Goal: Information Seeking & Learning: Compare options

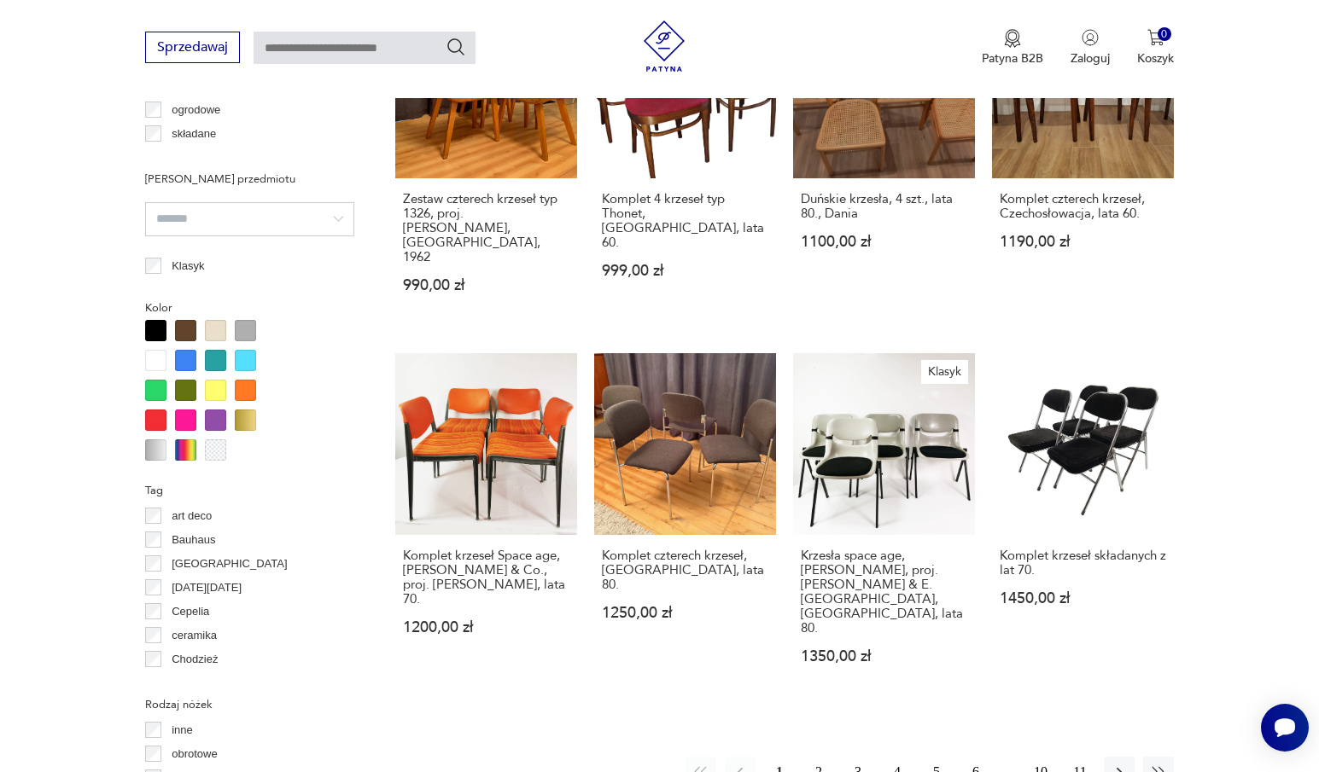
scroll to position [1476, 0]
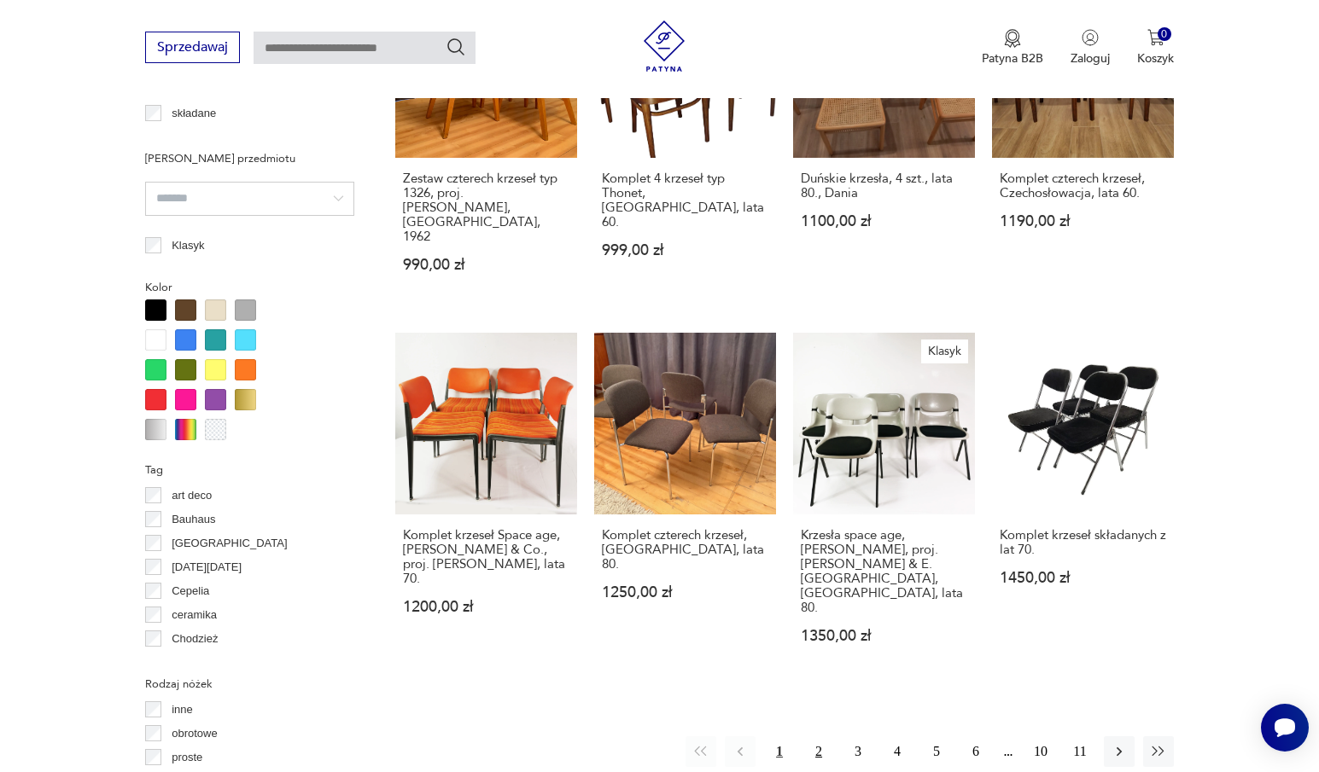
click at [812, 737] on button "2" at bounding box center [818, 752] width 31 height 31
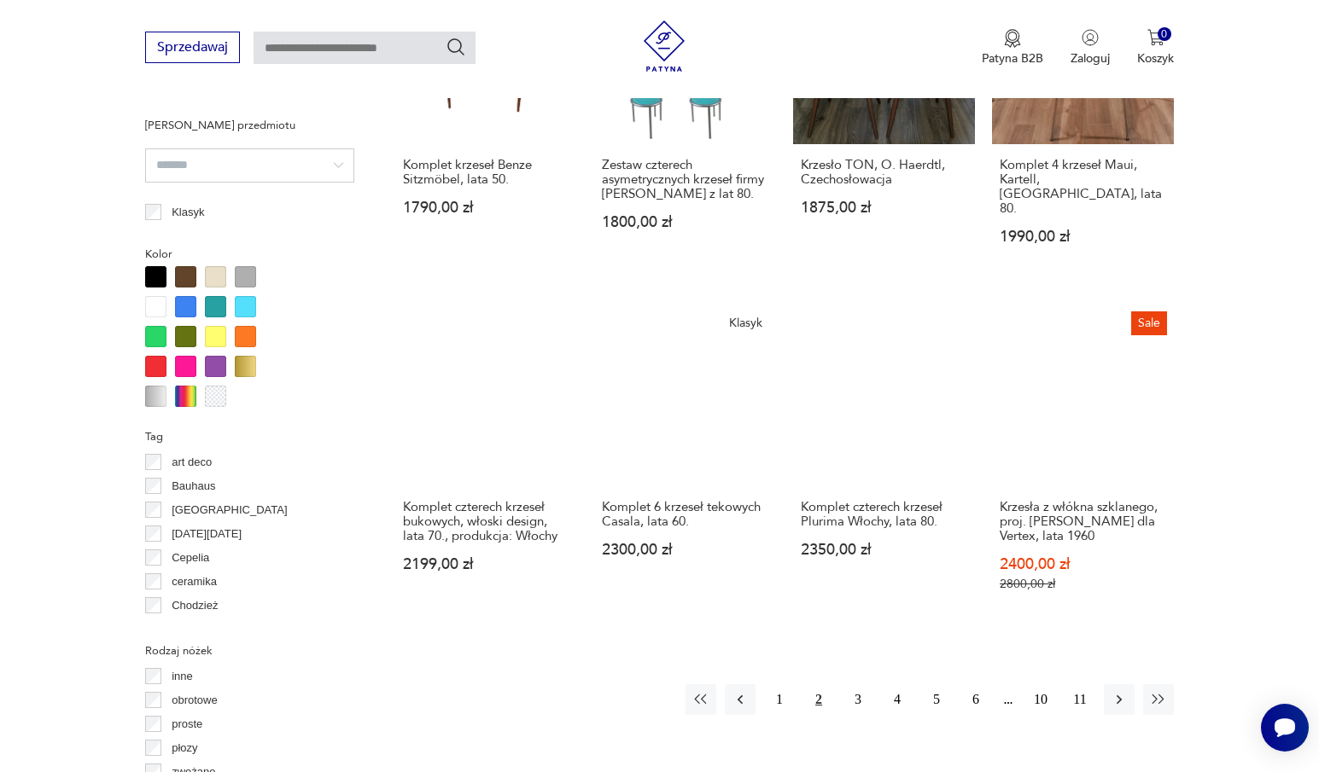
scroll to position [1511, 0]
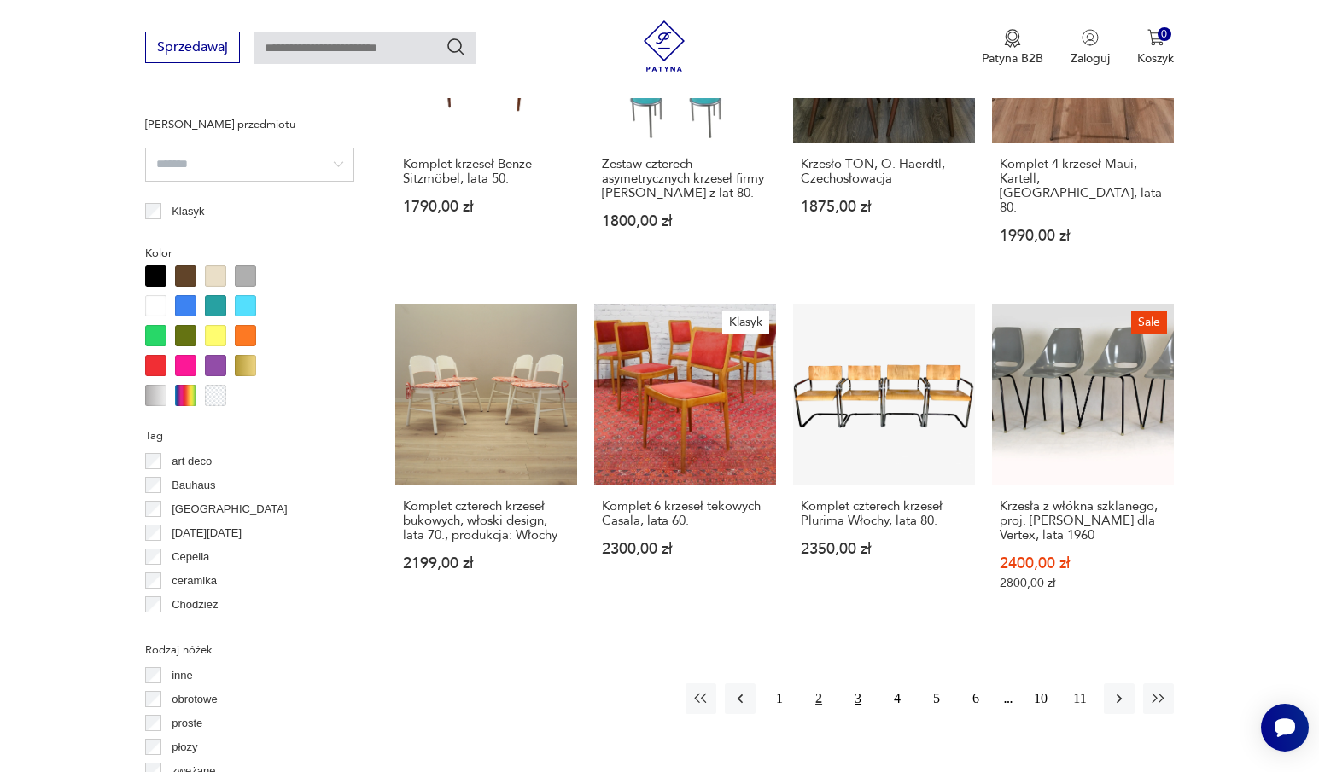
click at [856, 684] on button "3" at bounding box center [857, 699] width 31 height 31
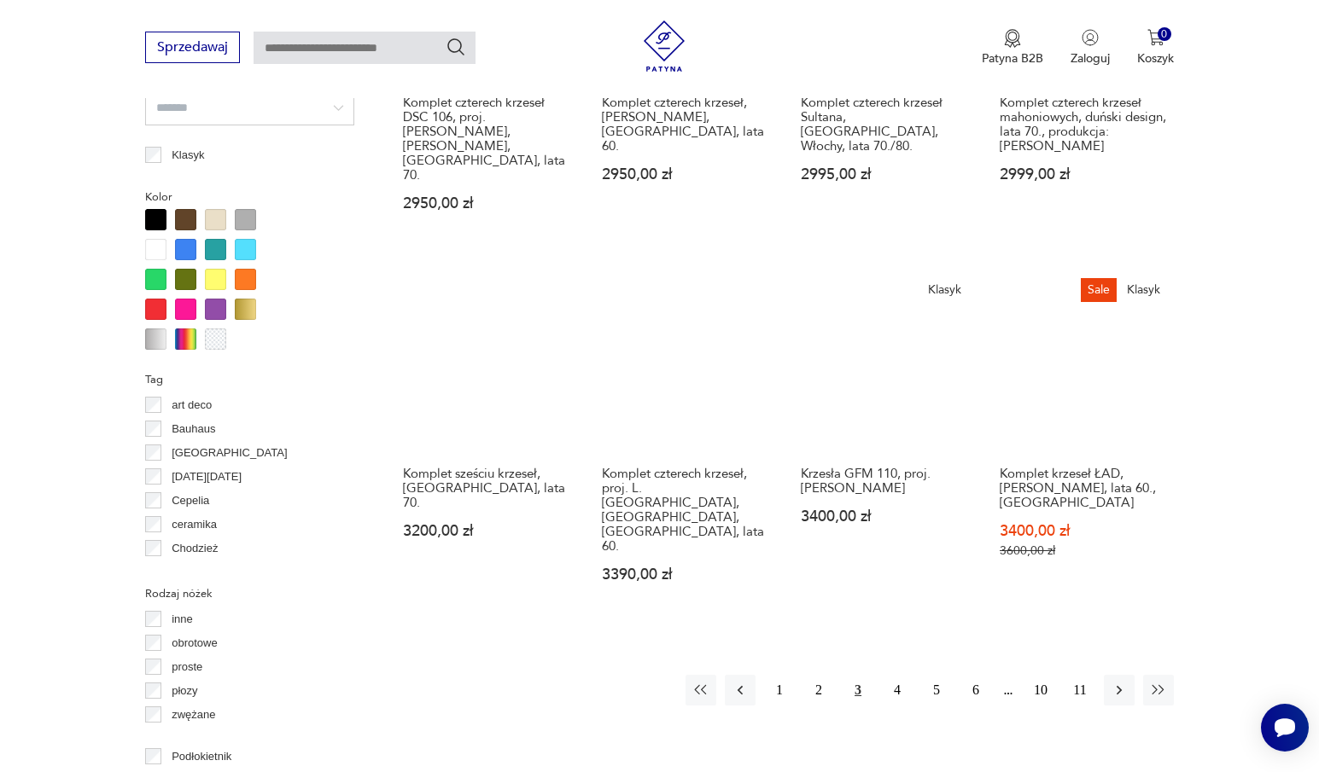
scroll to position [1649, 0]
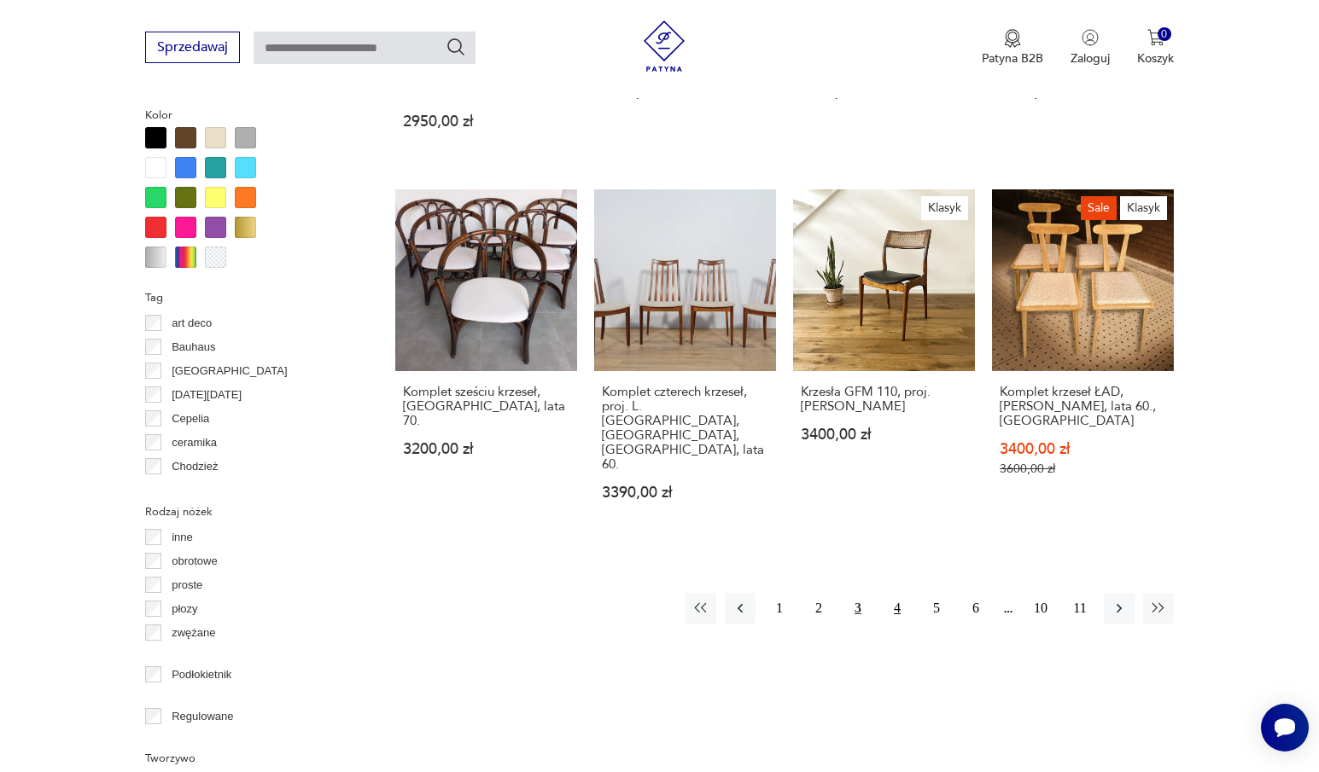
click at [892, 593] on button "4" at bounding box center [897, 608] width 31 height 31
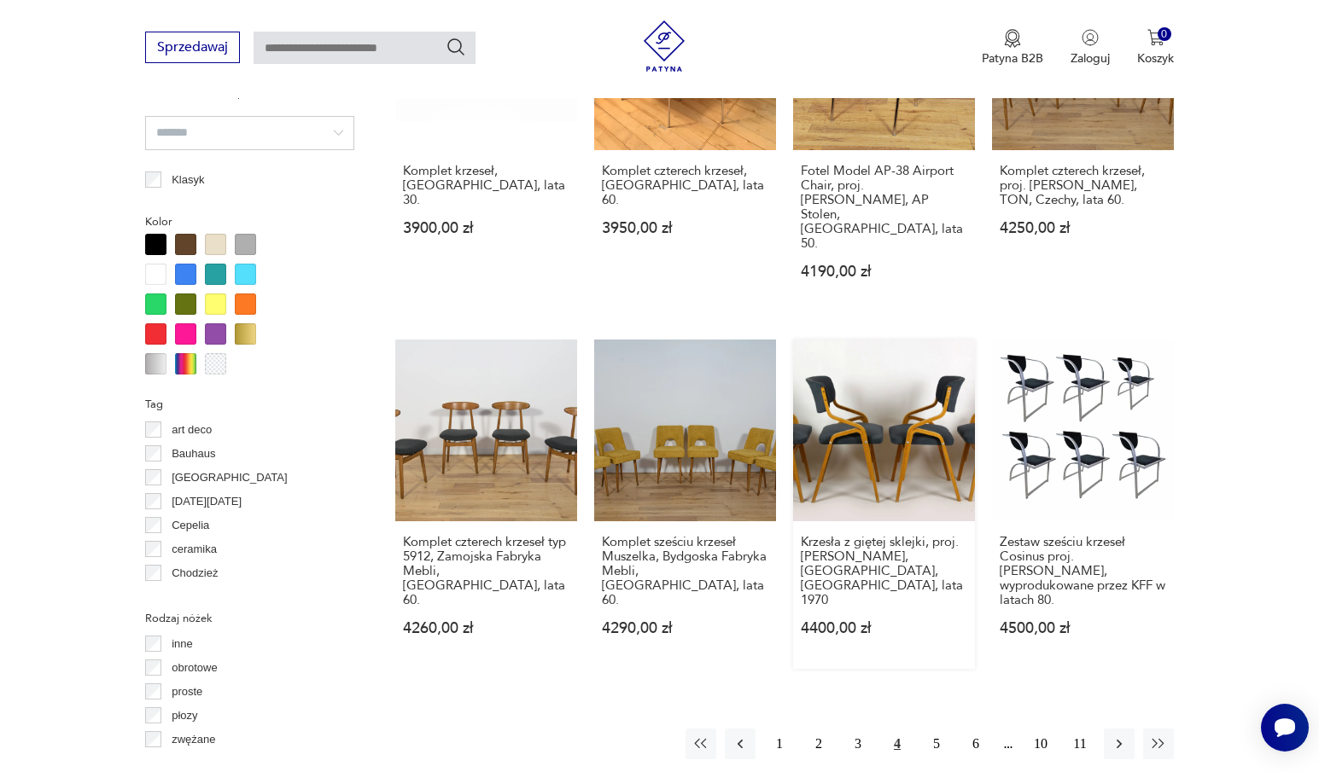
scroll to position [1563, 0]
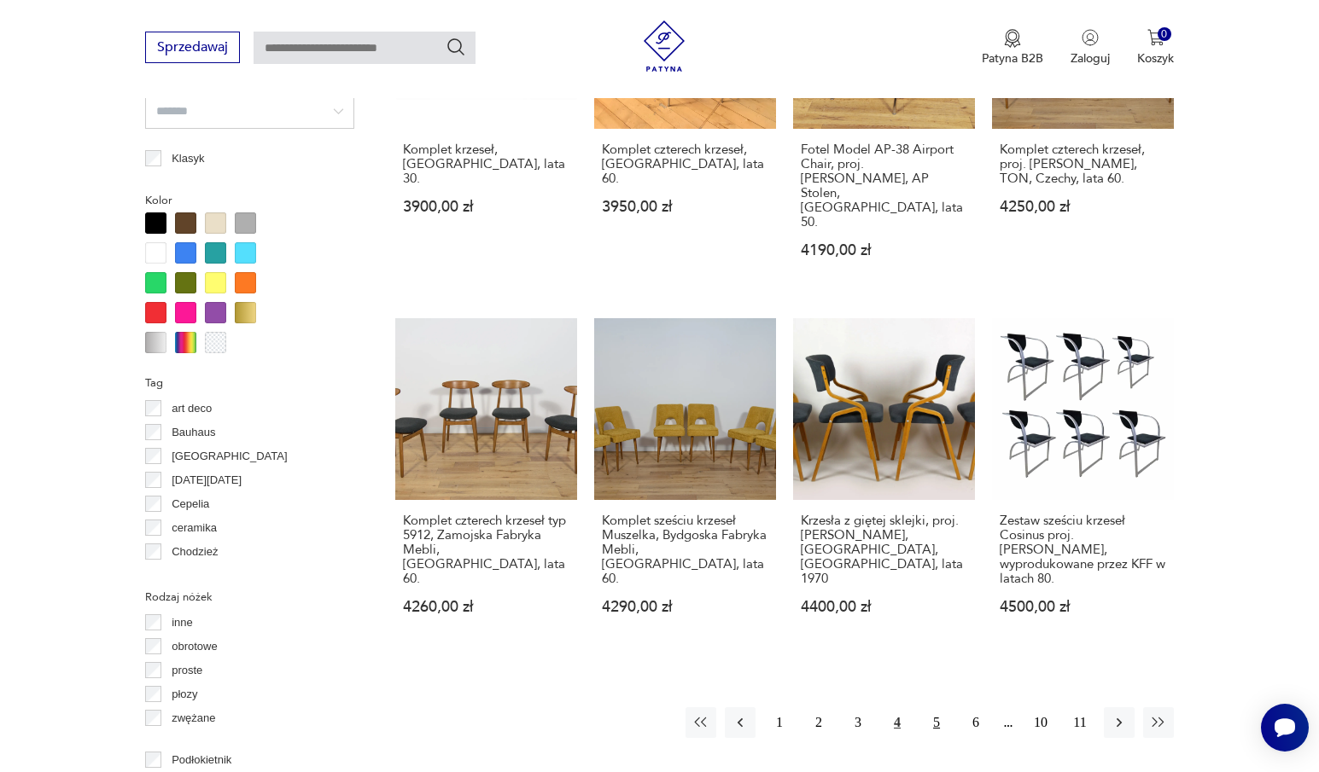
click at [937, 708] on button "5" at bounding box center [936, 723] width 31 height 31
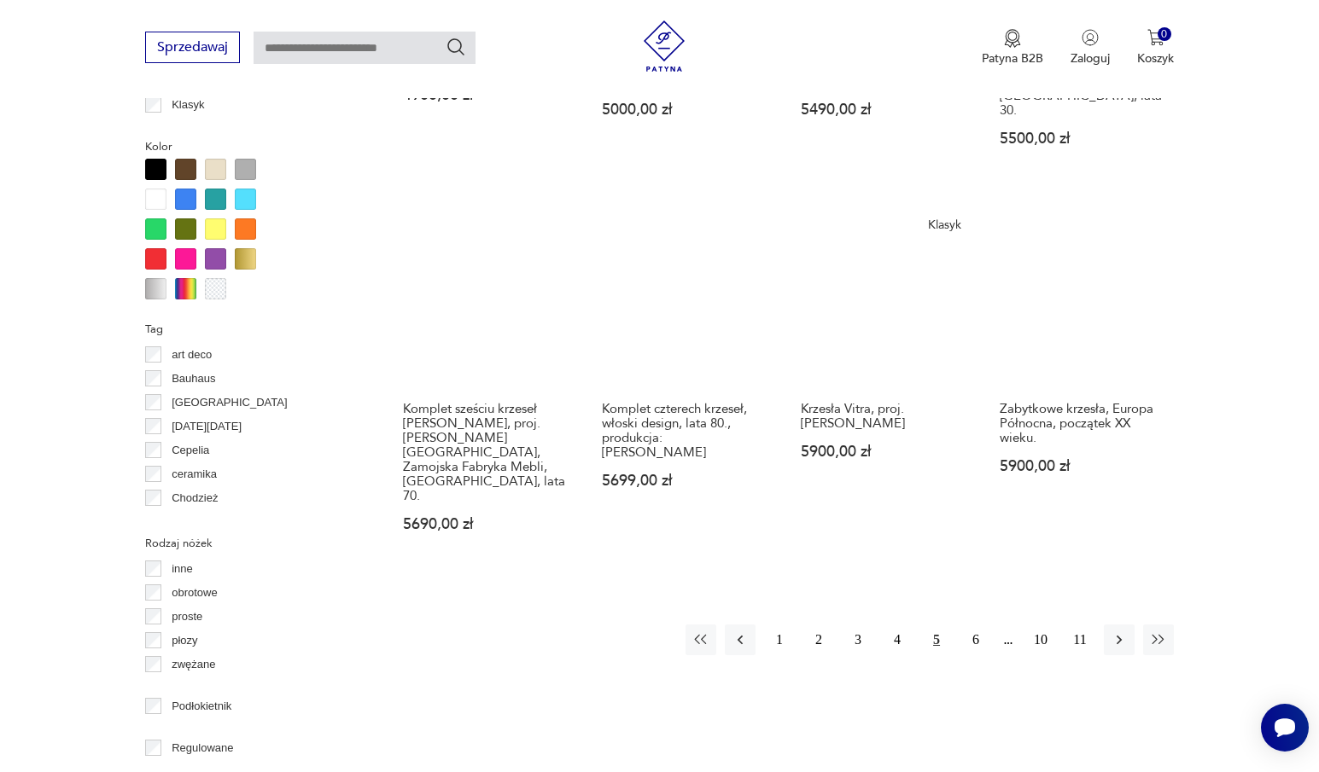
scroll to position [1649, 0]
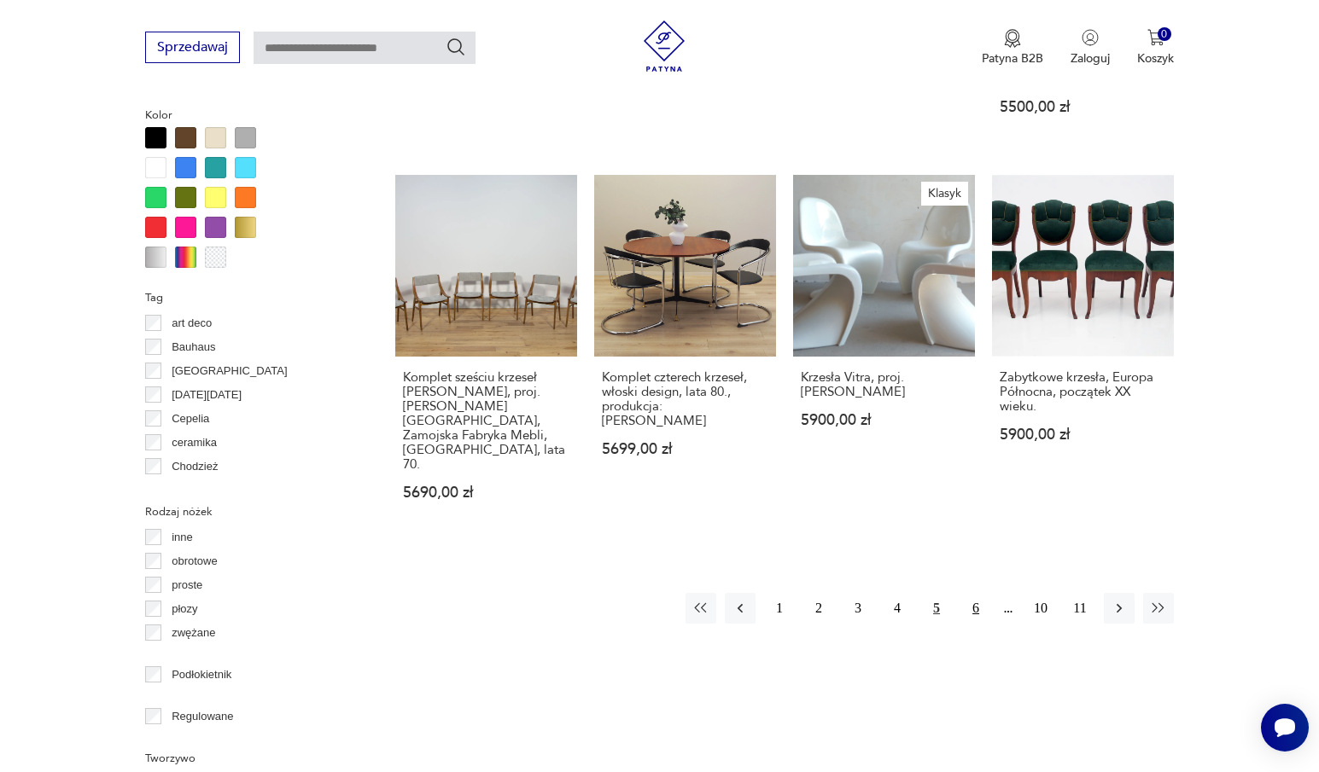
click at [973, 593] on button "6" at bounding box center [975, 608] width 31 height 31
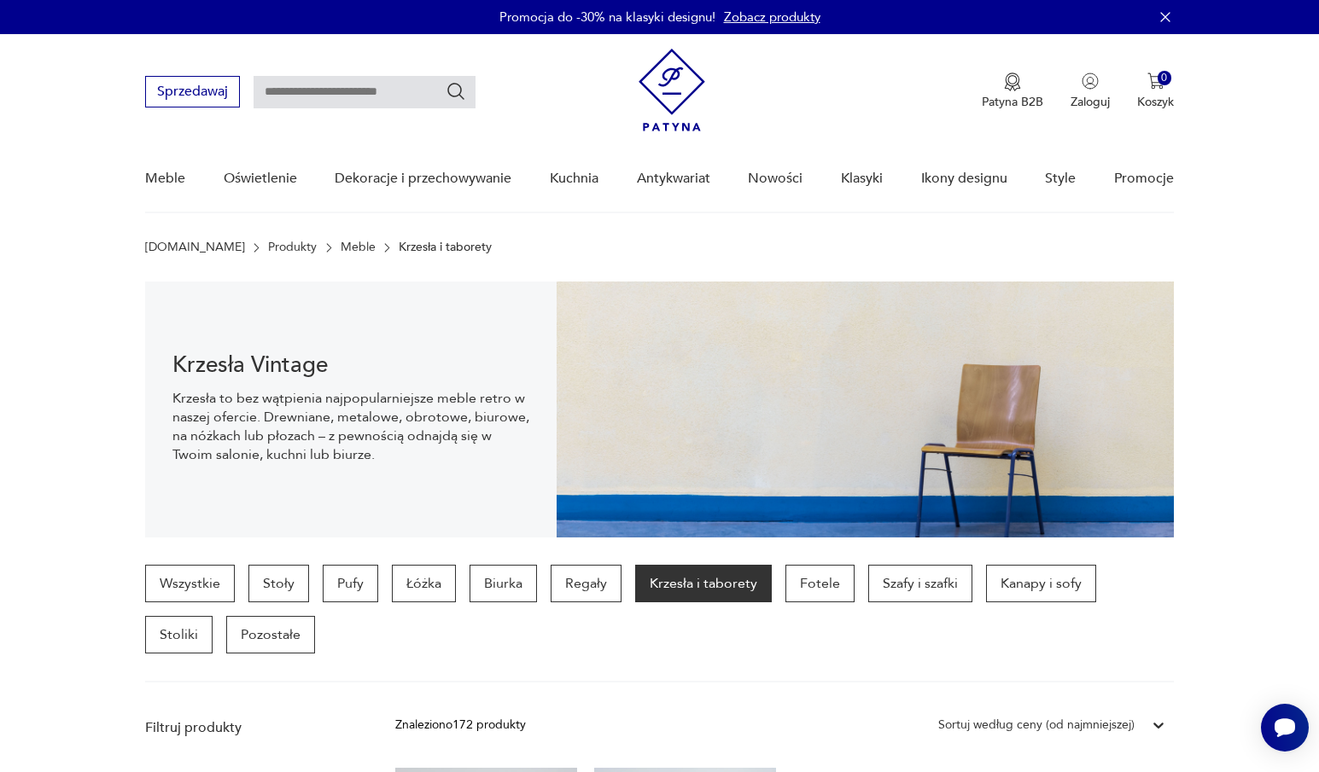
click at [413, 247] on p "Krzesła i taborety" at bounding box center [445, 248] width 93 height 14
click at [715, 575] on p "Krzesła i taborety" at bounding box center [703, 584] width 137 height 38
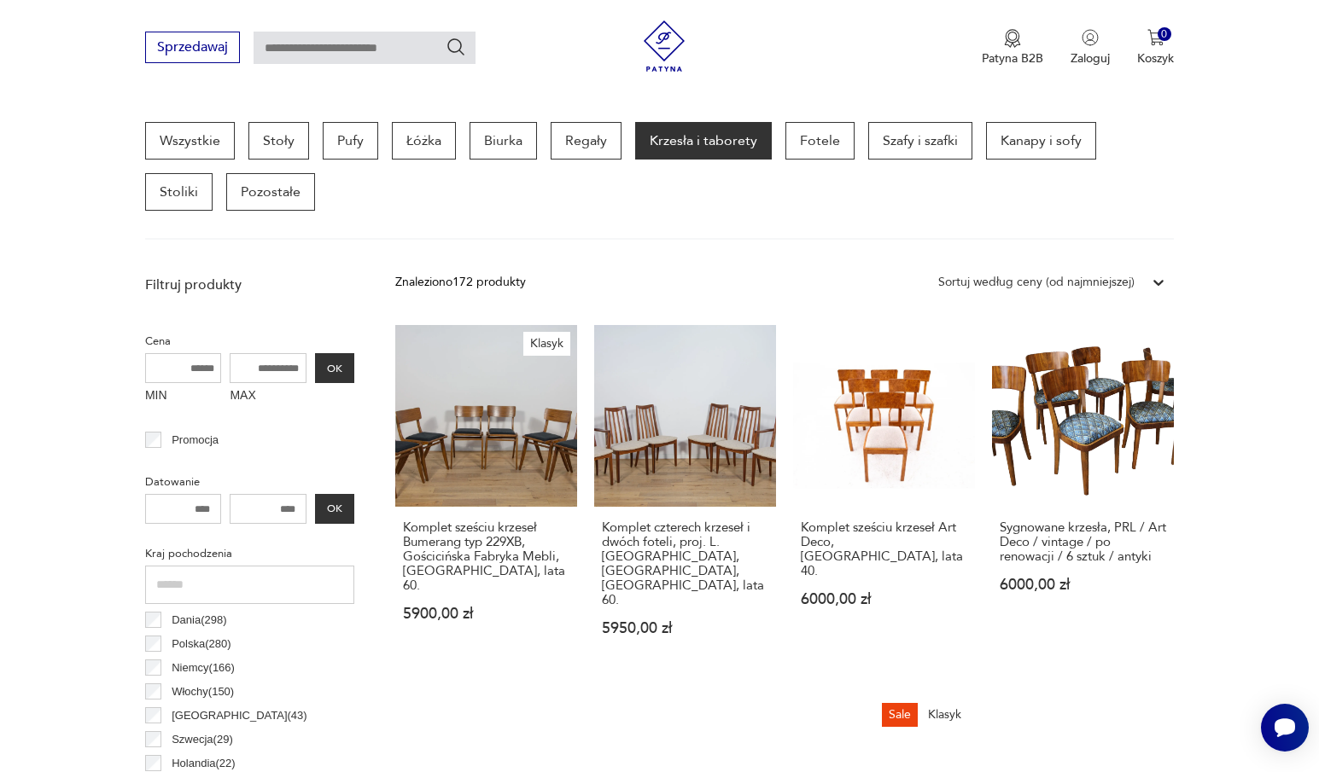
scroll to position [454, 0]
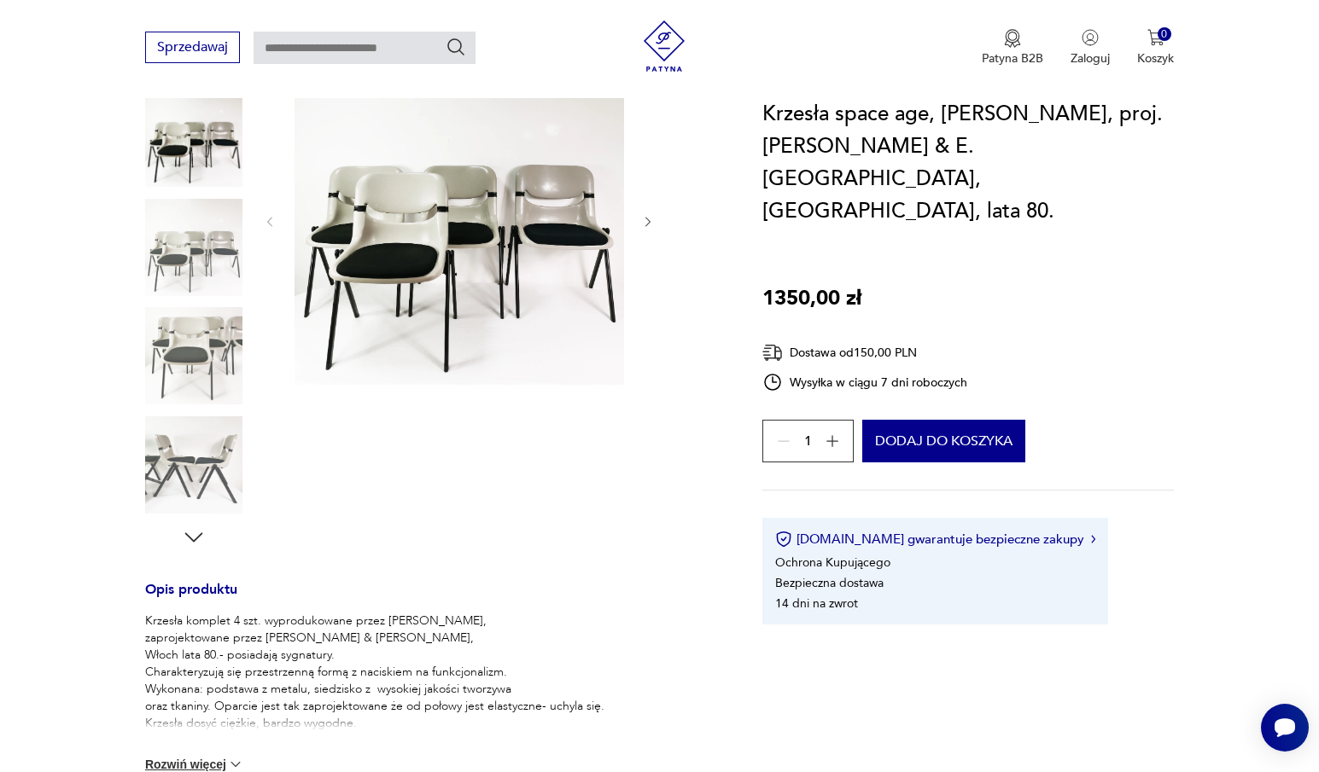
scroll to position [341, 0]
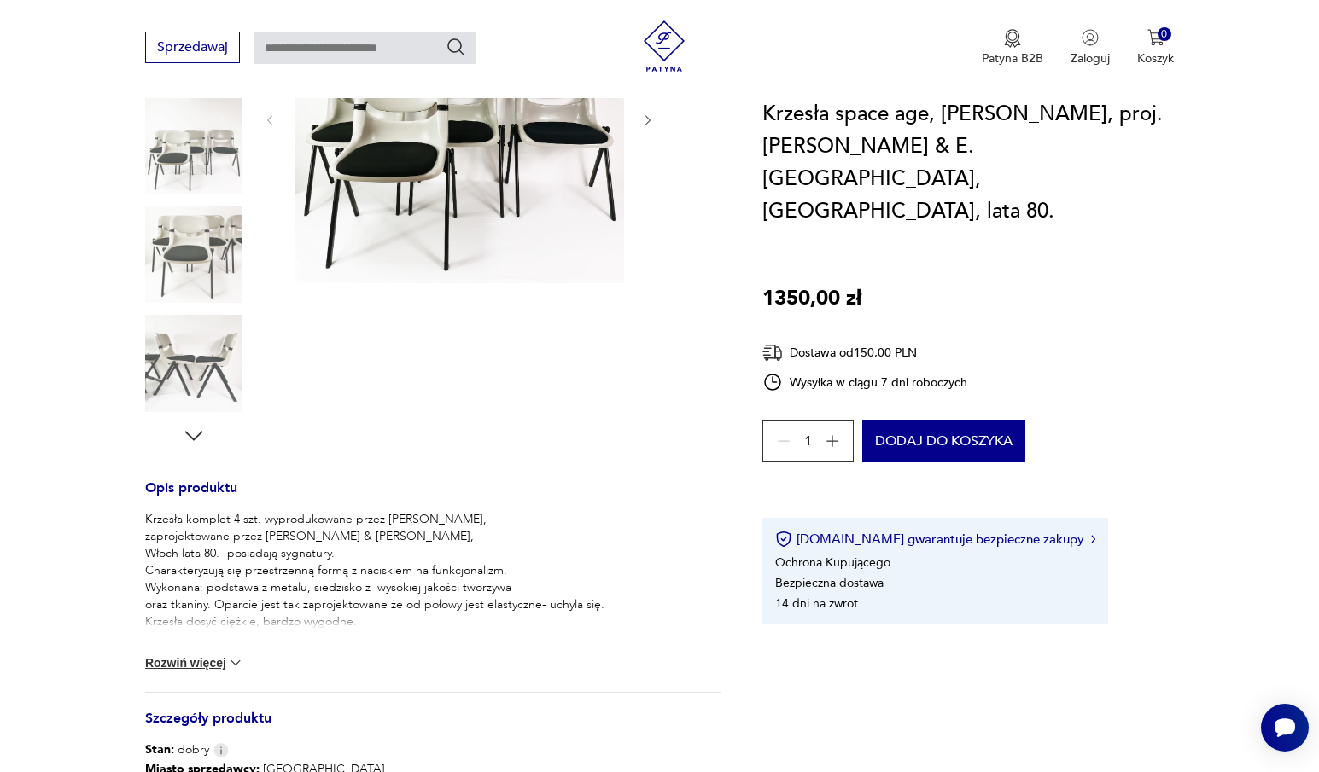
click at [204, 655] on button "Rozwiń więcej" at bounding box center [194, 663] width 99 height 17
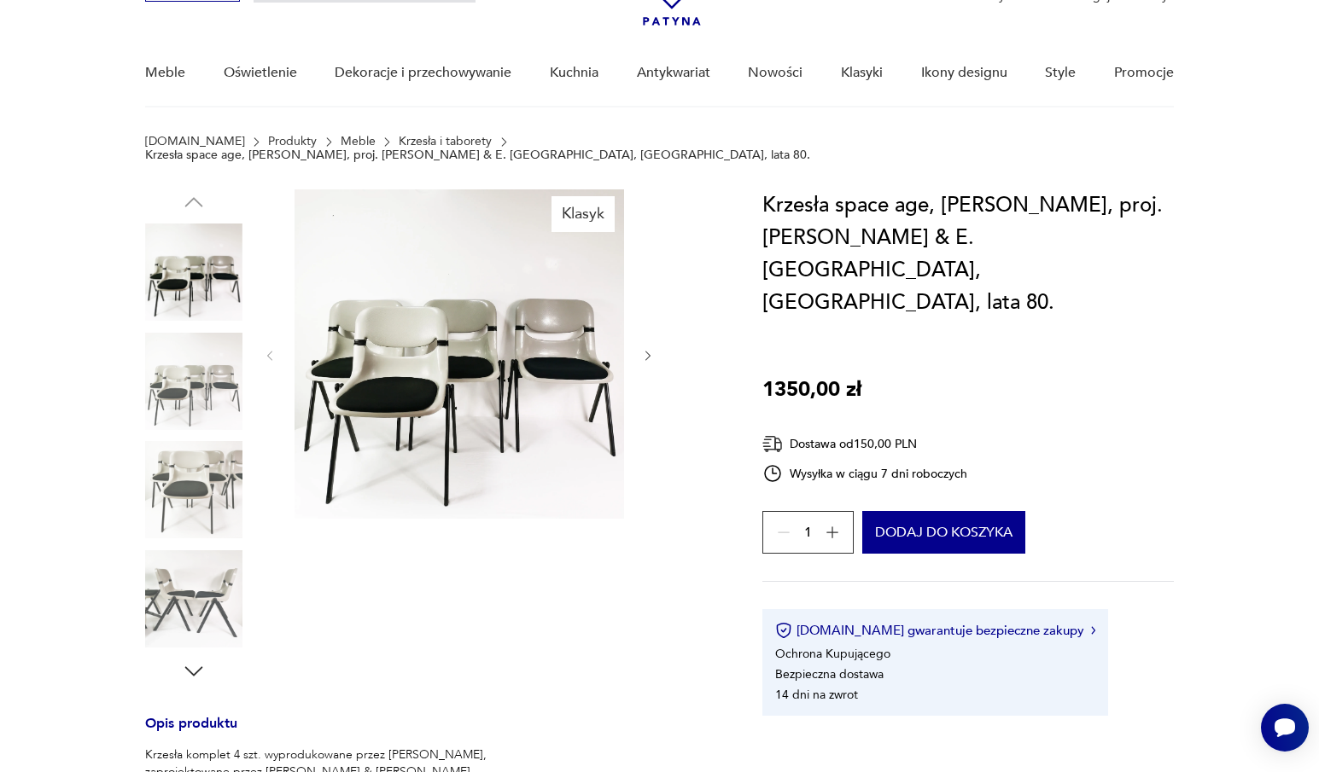
scroll to position [85, 0]
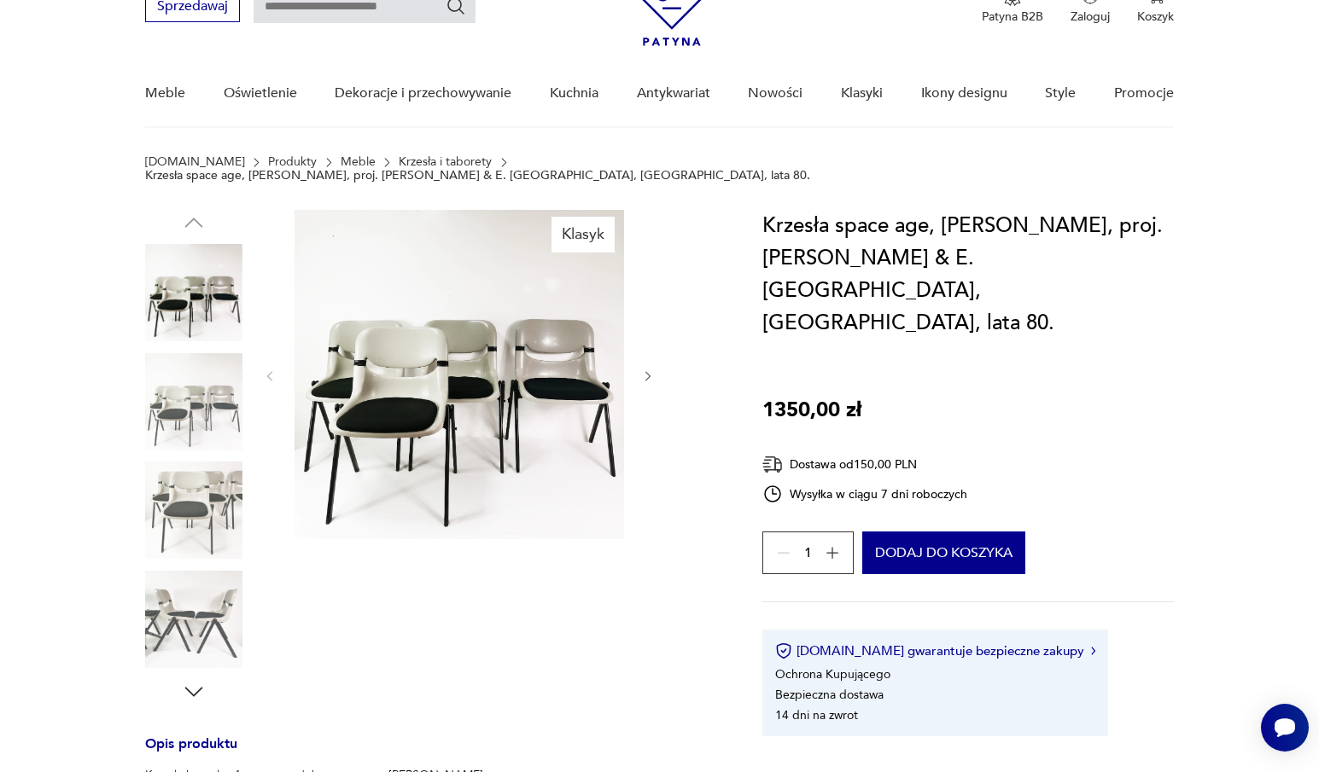
click at [506, 340] on img at bounding box center [458, 374] width 329 height 329
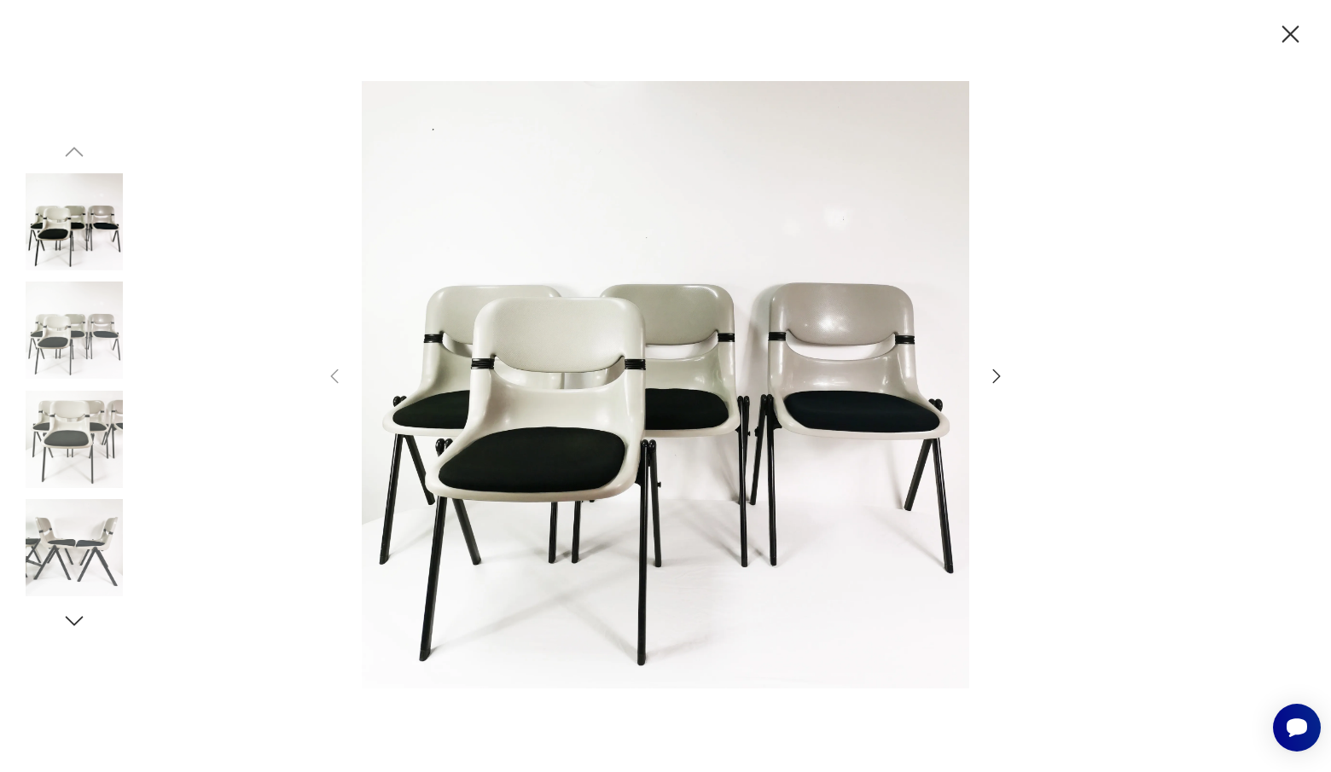
click at [1292, 43] on icon "button" at bounding box center [1291, 35] width 30 height 30
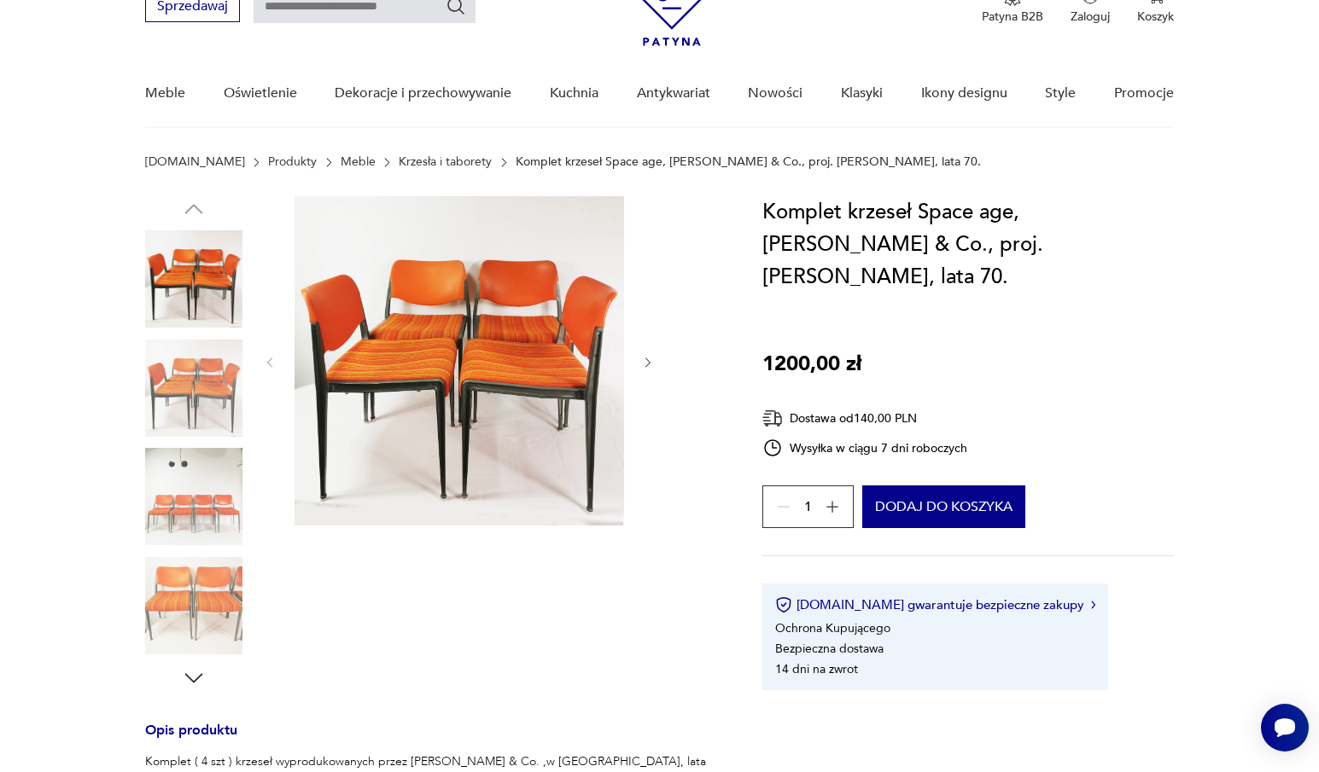
click at [218, 507] on img at bounding box center [193, 496] width 97 height 97
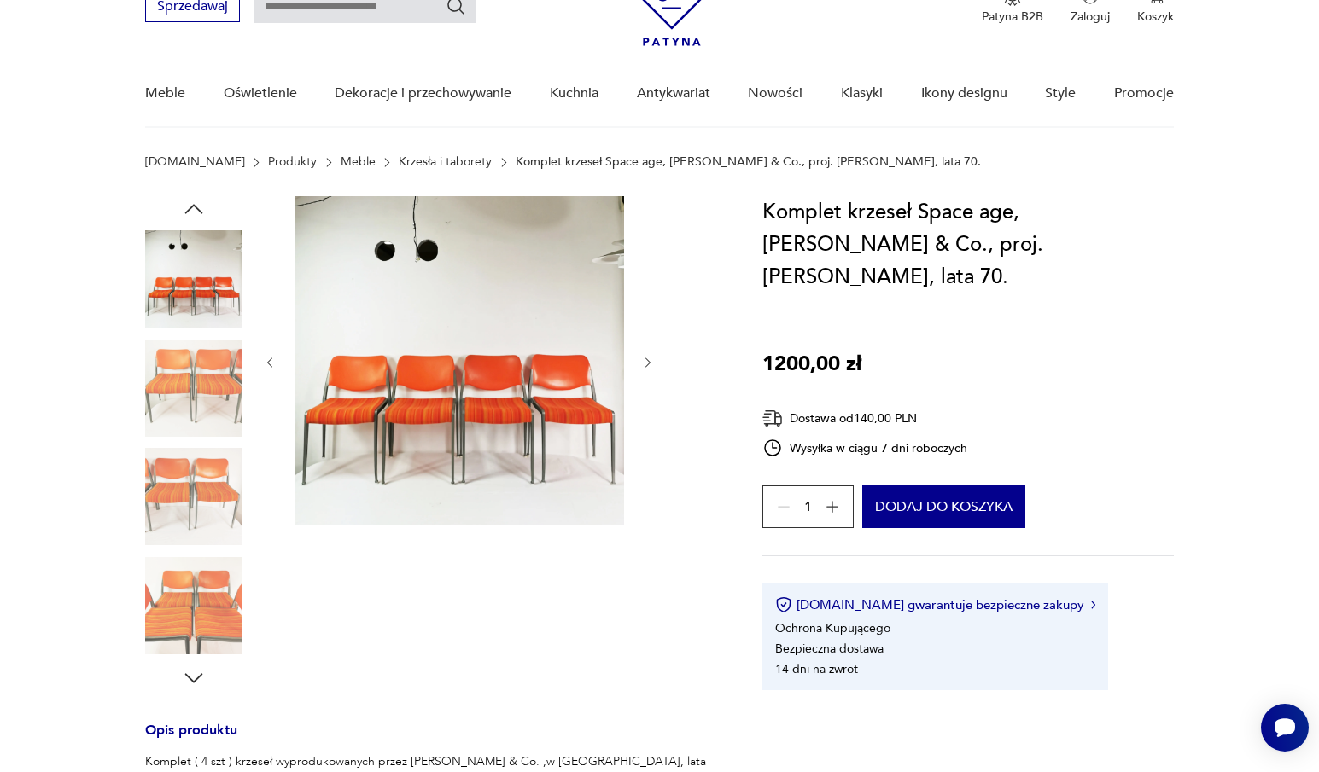
click at [201, 521] on img at bounding box center [193, 496] width 97 height 97
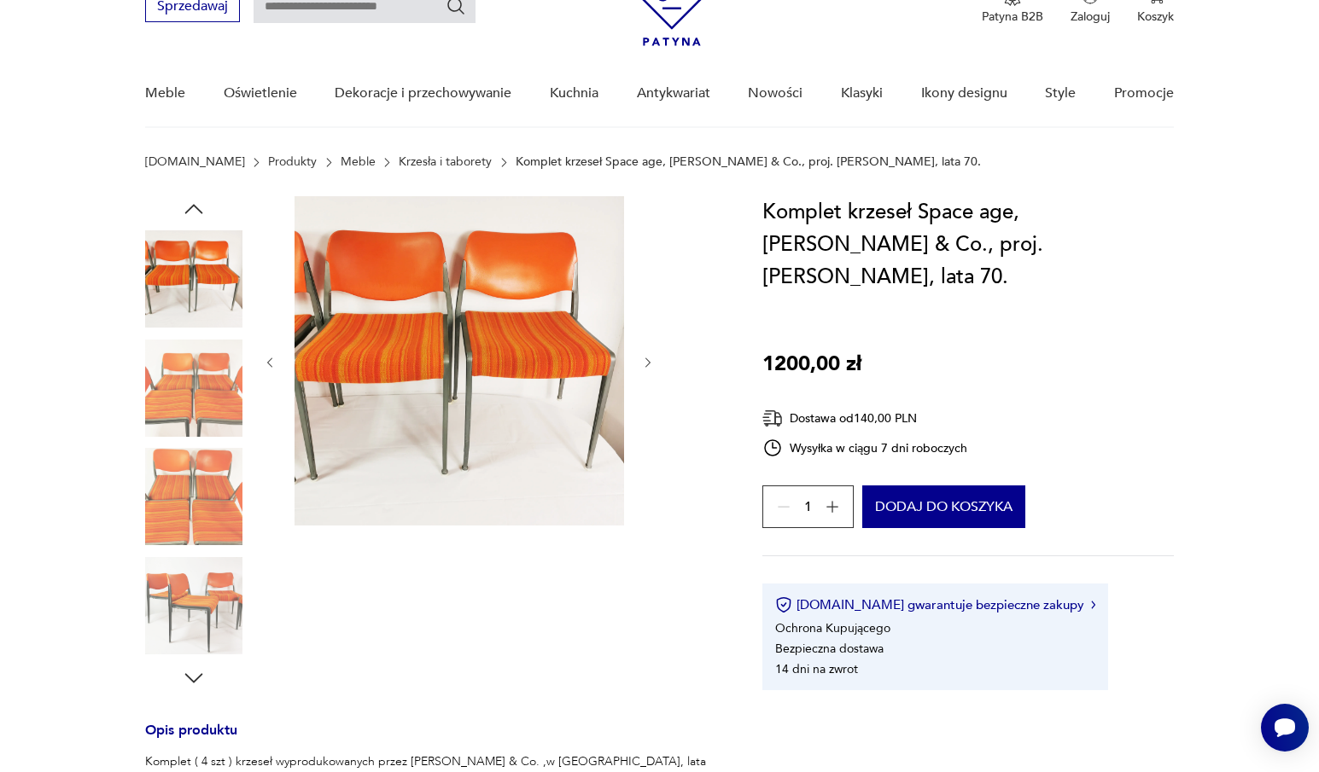
click at [200, 496] on img at bounding box center [193, 496] width 97 height 97
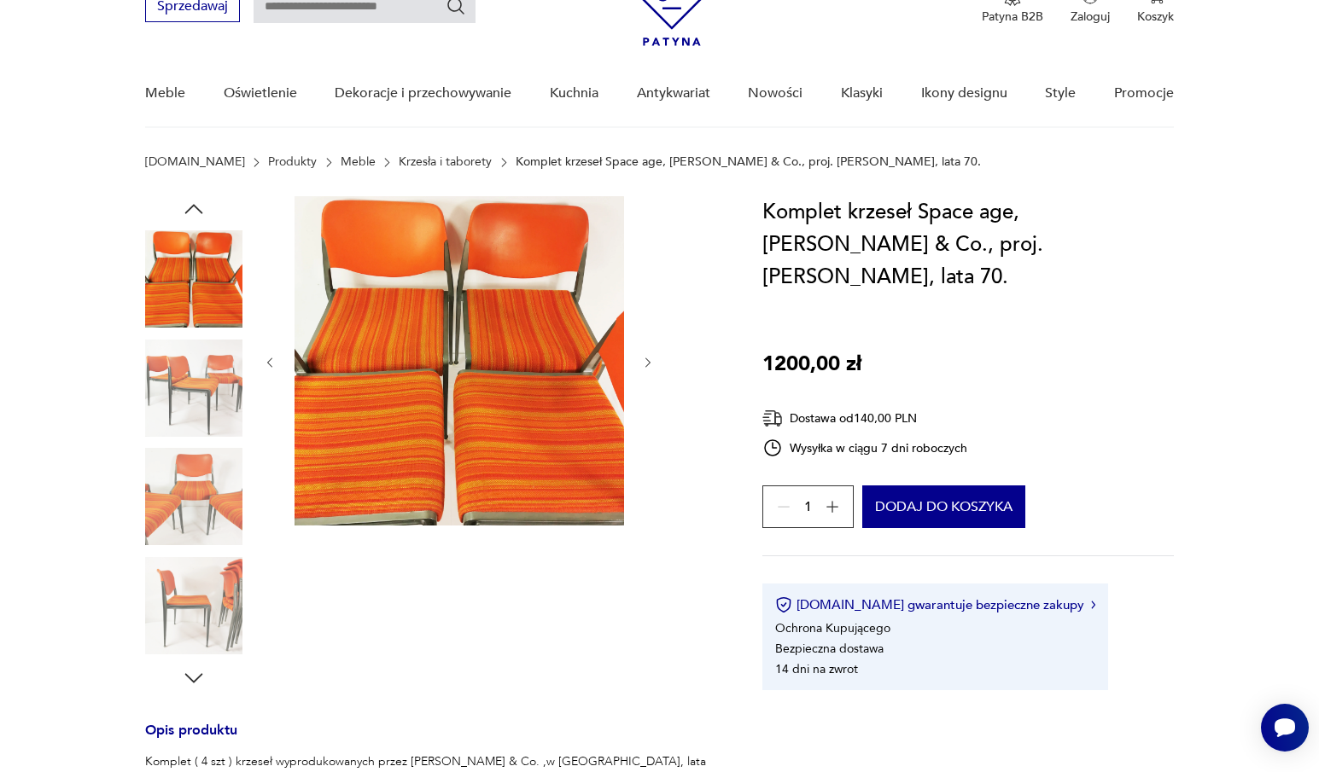
click at [197, 514] on img at bounding box center [193, 496] width 97 height 97
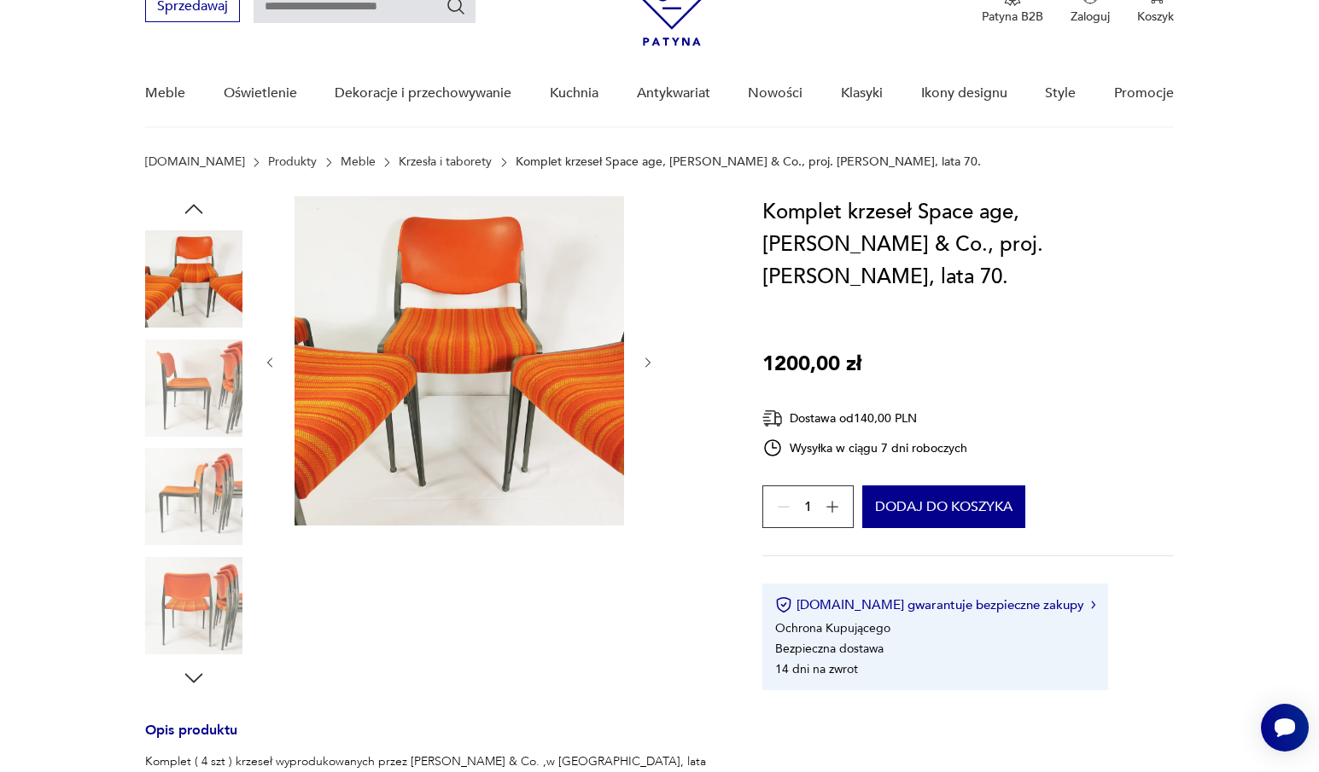
click at [195, 494] on img at bounding box center [193, 496] width 97 height 97
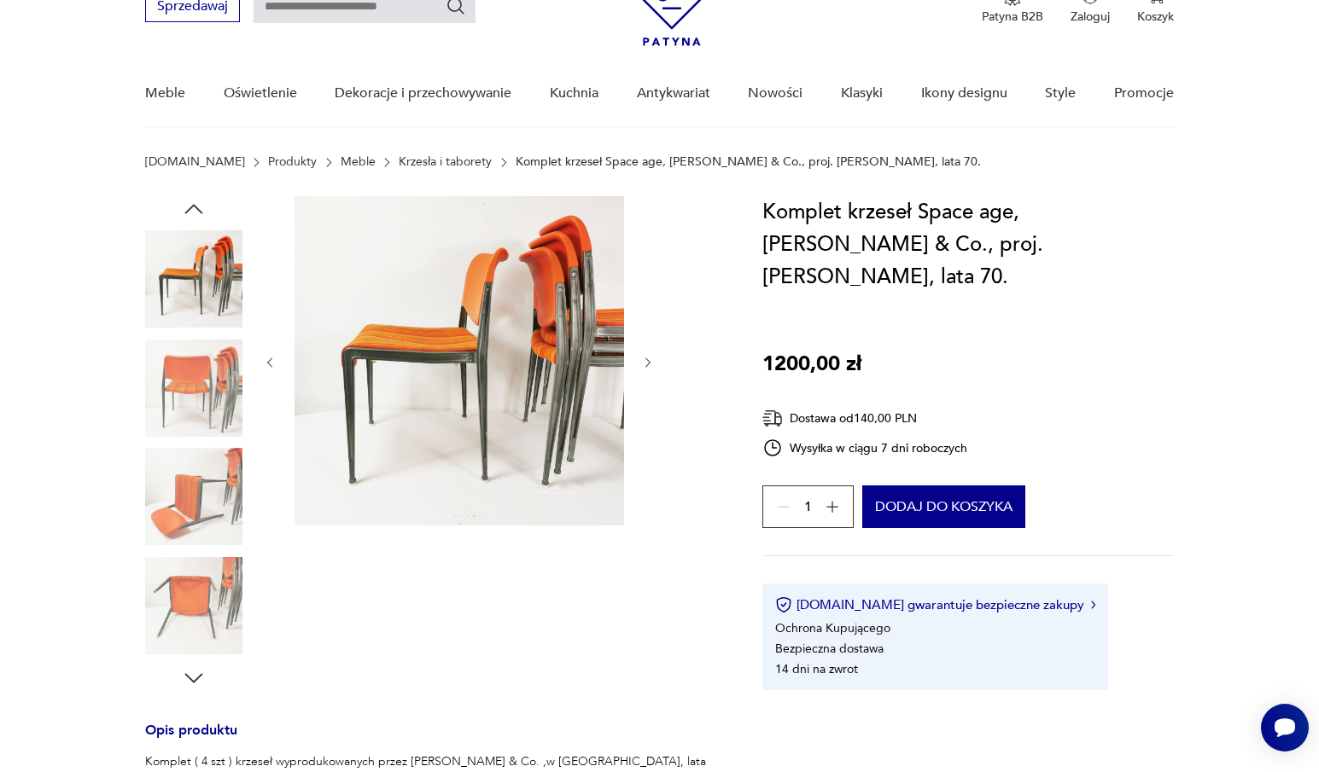
click at [228, 286] on img at bounding box center [193, 278] width 97 height 97
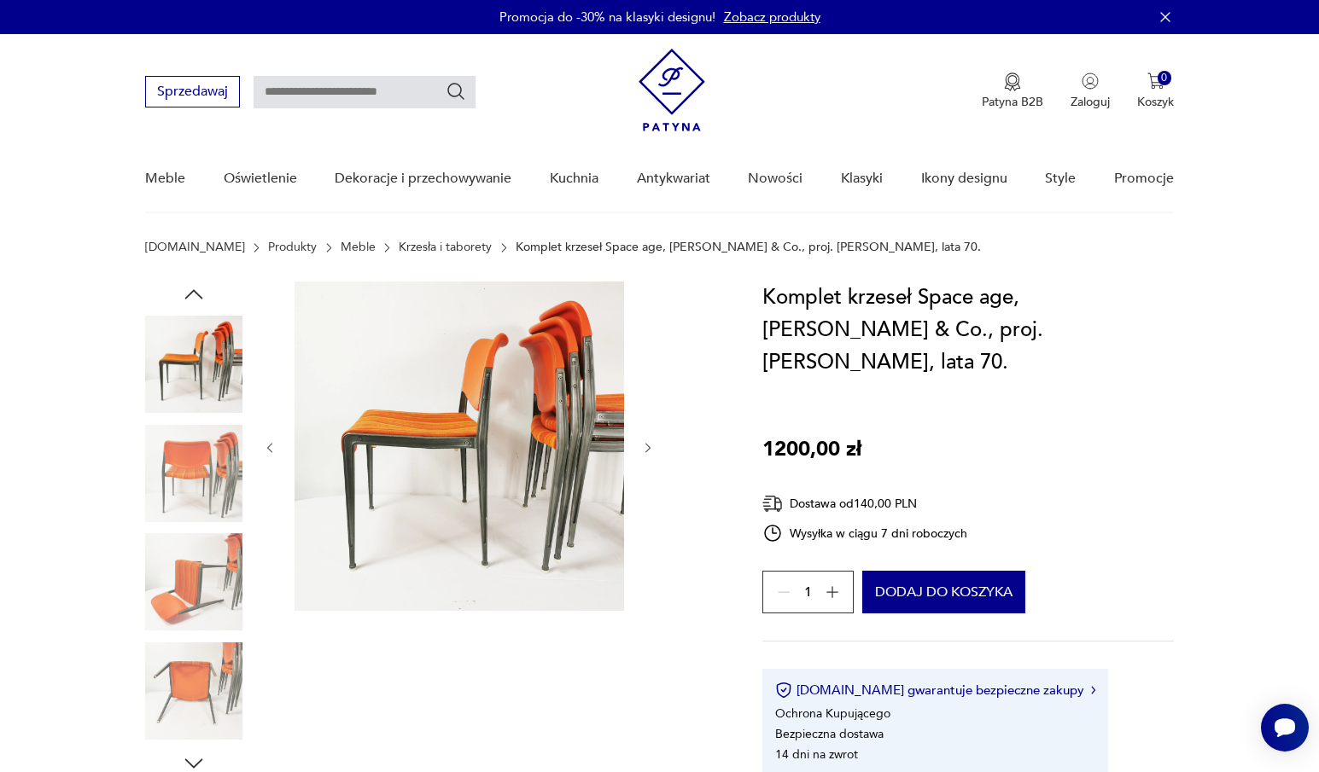
click at [198, 304] on icon "button" at bounding box center [194, 295] width 26 height 26
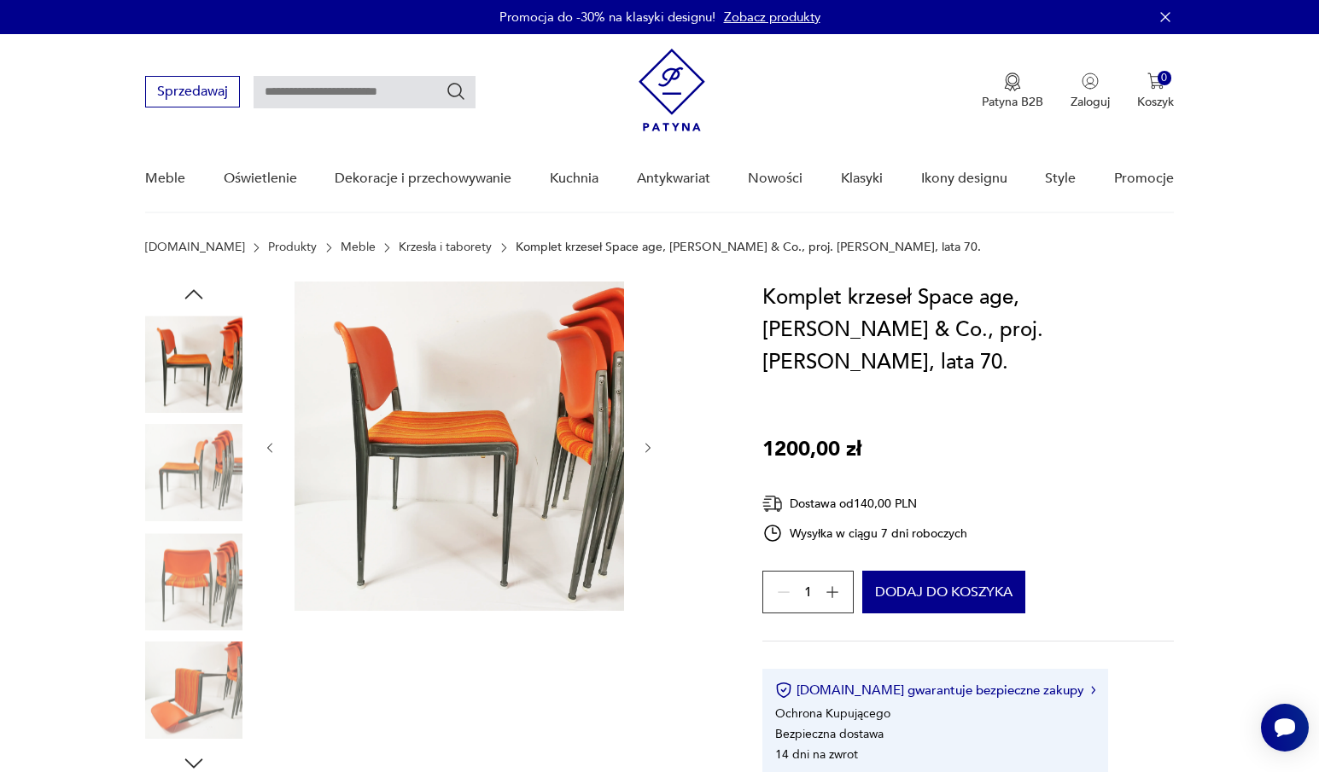
click at [203, 299] on icon "button" at bounding box center [194, 295] width 26 height 26
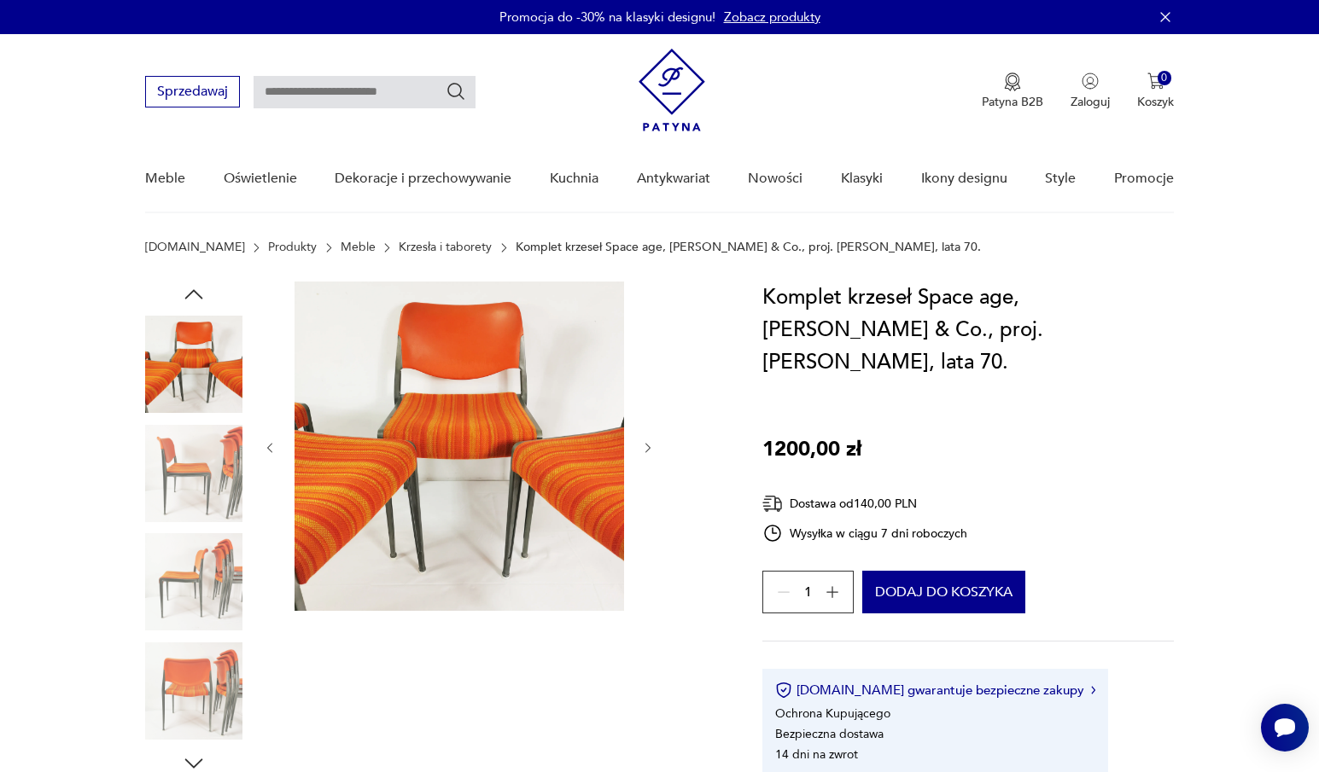
click at [203, 300] on icon "button" at bounding box center [194, 295] width 26 height 26
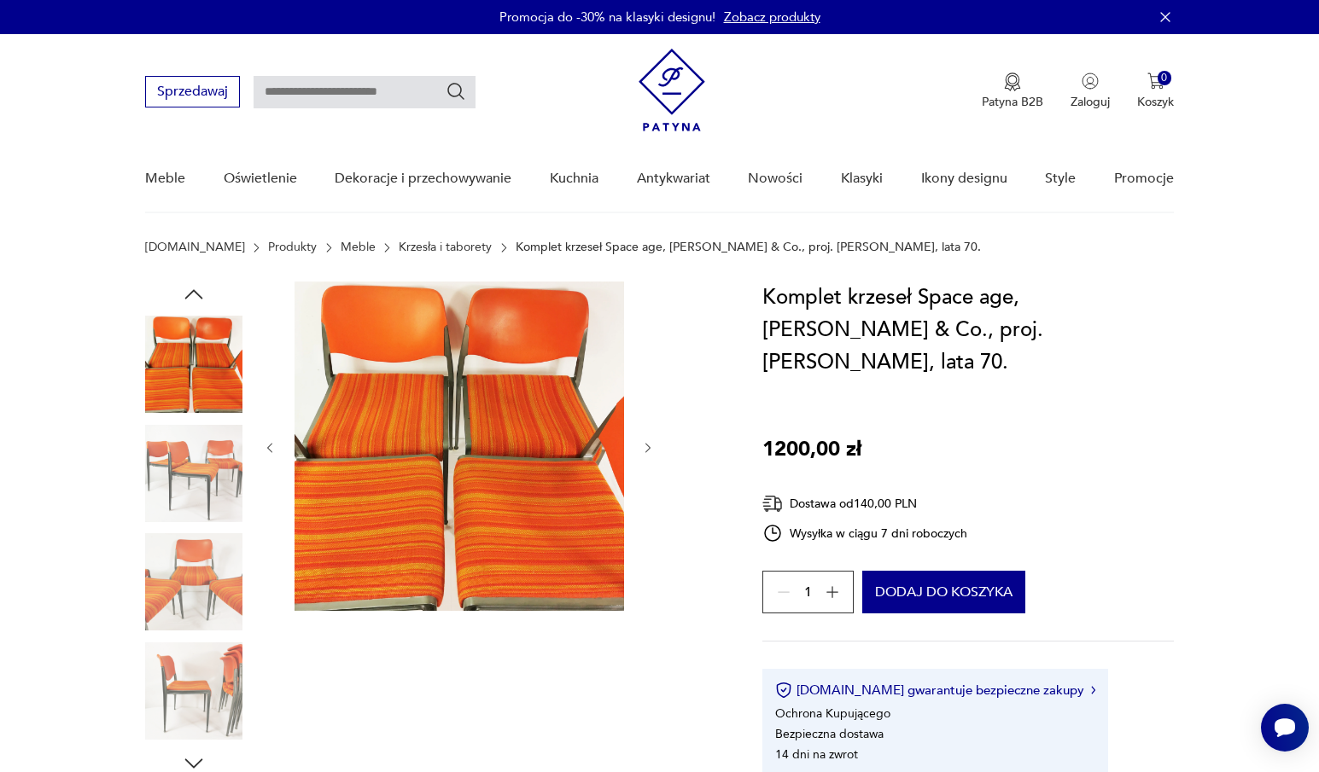
click at [203, 300] on icon "button" at bounding box center [194, 295] width 26 height 26
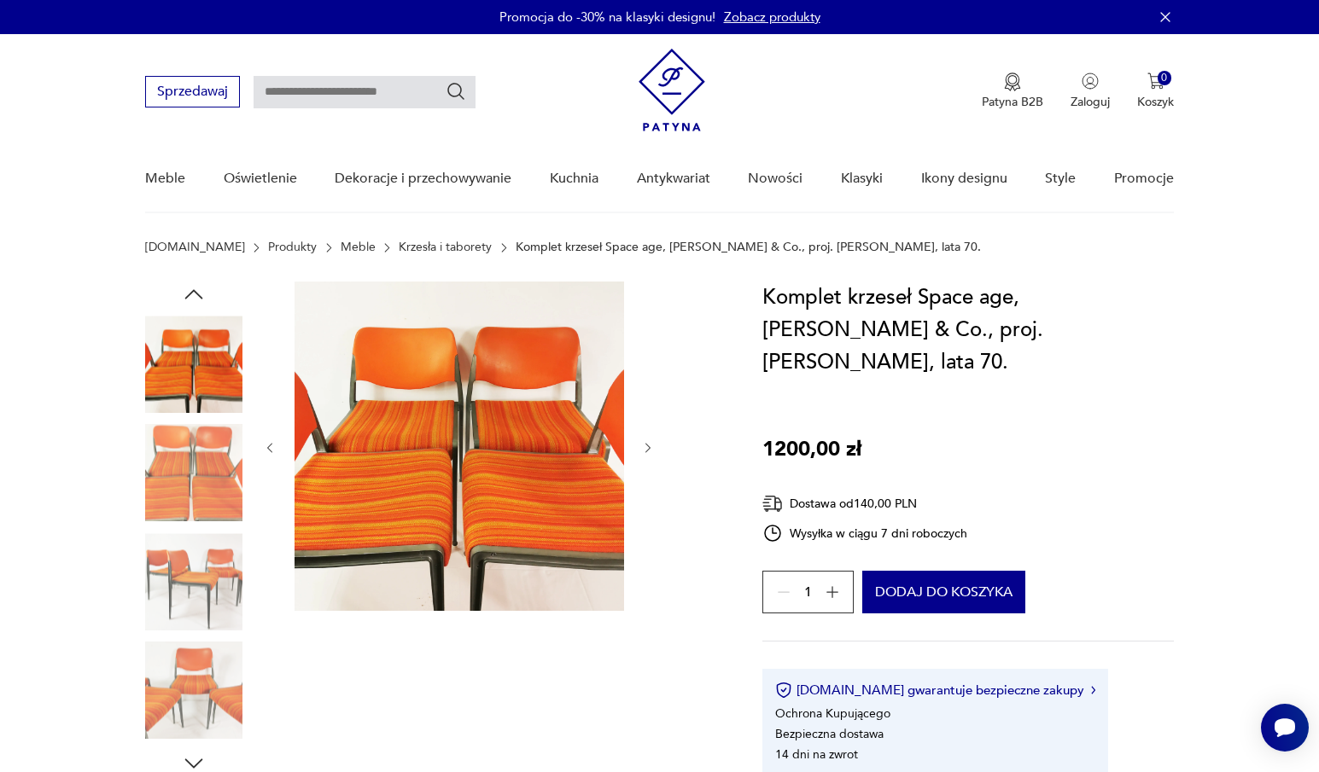
click at [203, 301] on icon "button" at bounding box center [194, 295] width 26 height 26
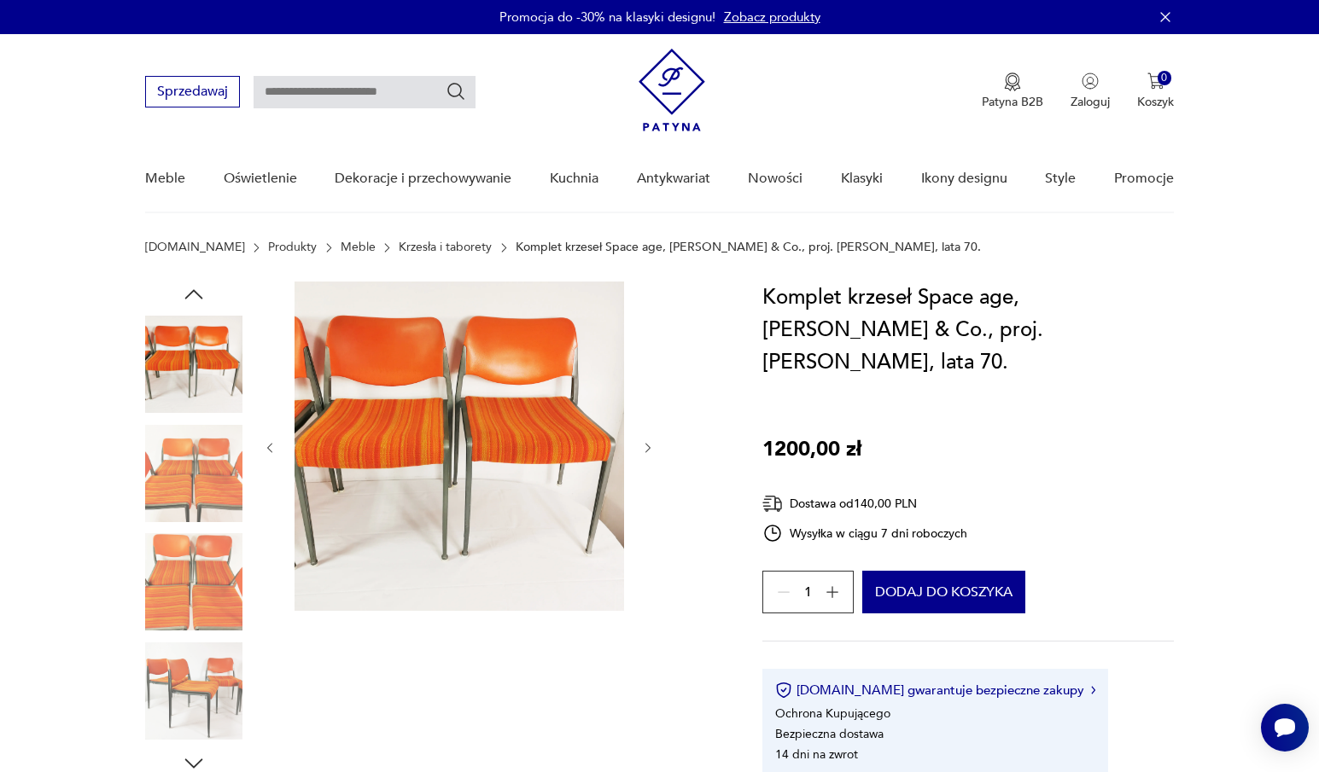
click at [192, 292] on icon "button" at bounding box center [194, 293] width 18 height 9
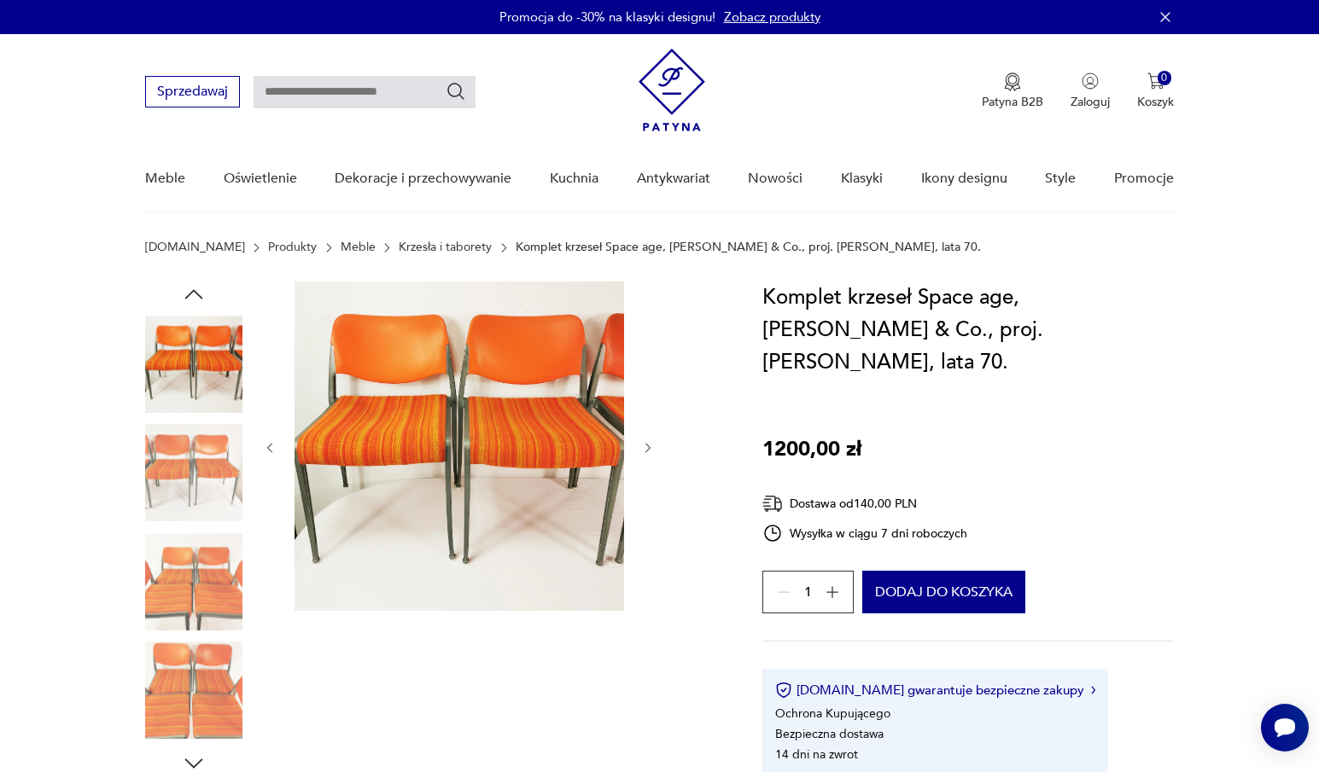
click at [192, 292] on icon "button" at bounding box center [194, 293] width 18 height 9
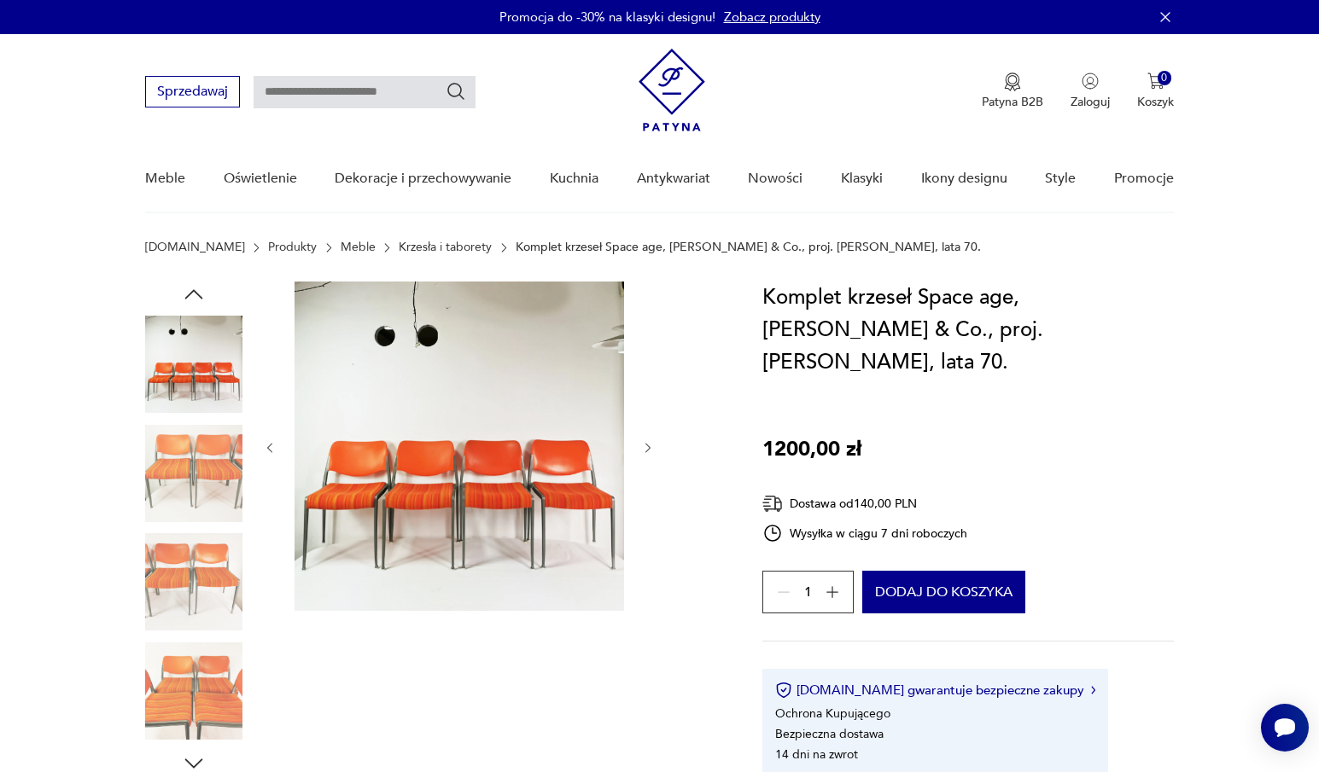
click at [192, 292] on icon "button" at bounding box center [194, 293] width 18 height 9
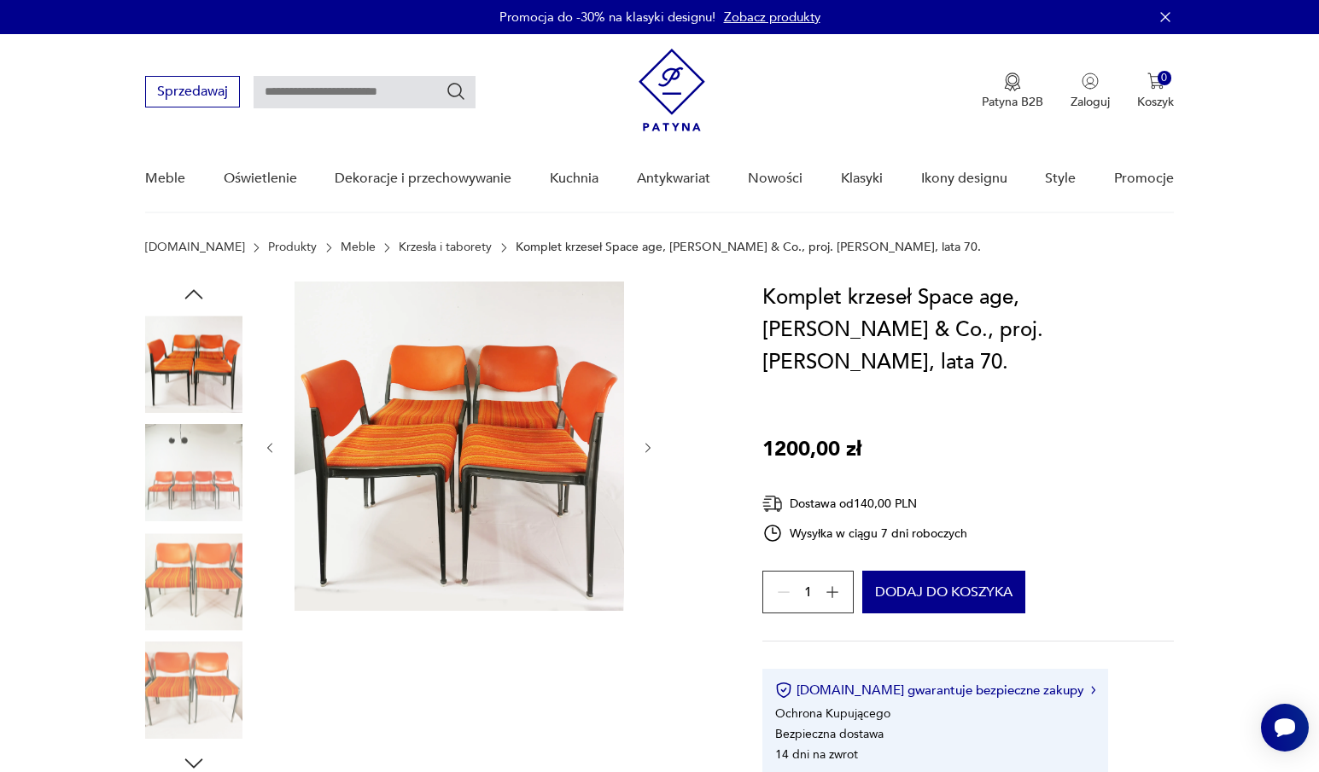
click at [193, 348] on img at bounding box center [193, 364] width 97 height 97
click at [410, 395] on img at bounding box center [458, 446] width 329 height 329
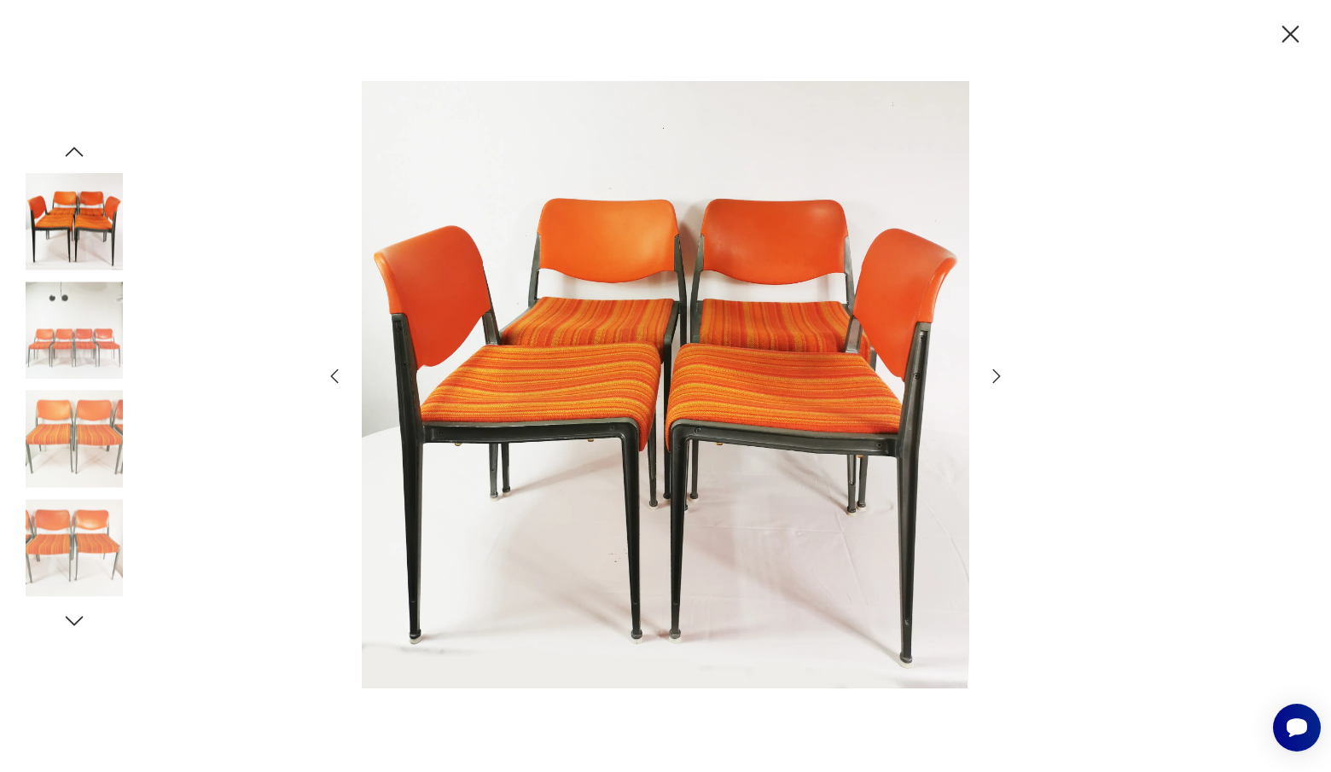
drag, startPoint x: 1284, startPoint y: 30, endPoint x: 1274, endPoint y: 40, distance: 14.5
click at [1284, 30] on icon "button" at bounding box center [1291, 35] width 30 height 30
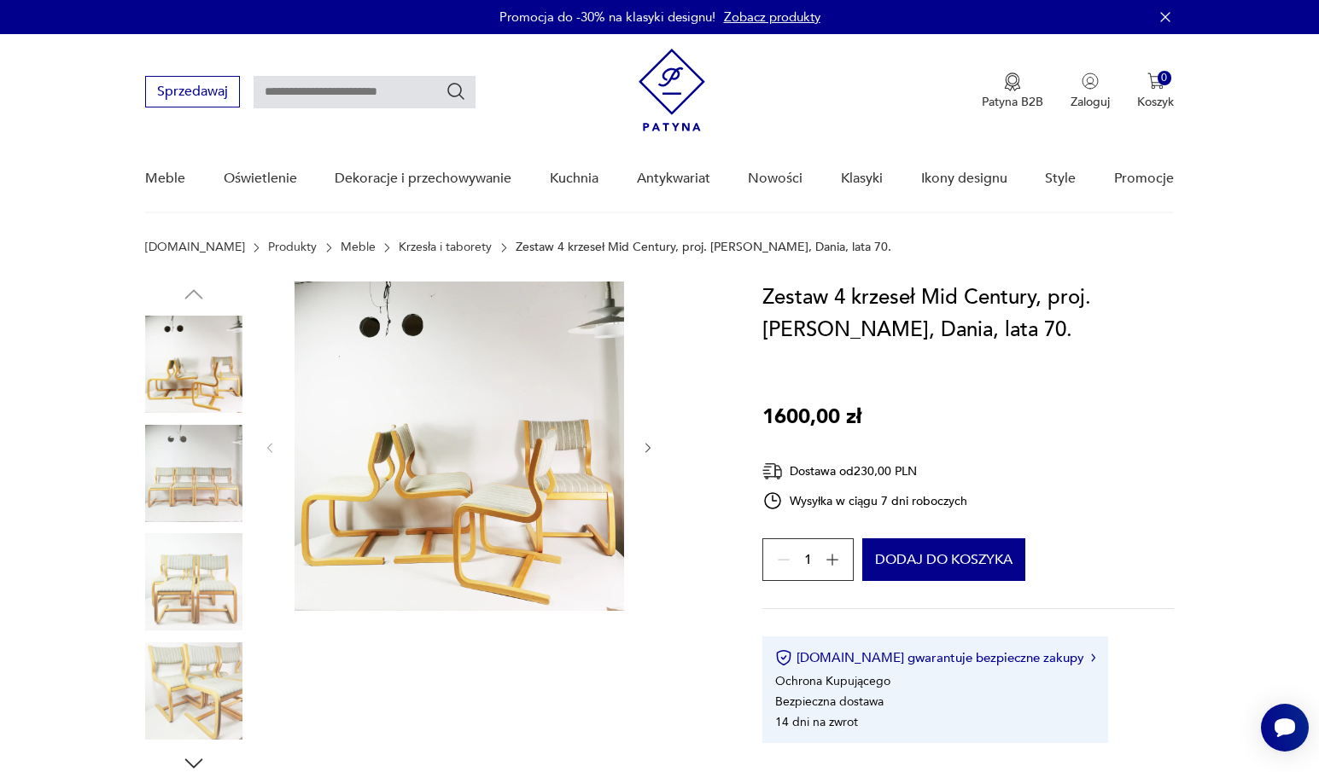
click at [450, 384] on img at bounding box center [458, 446] width 329 height 329
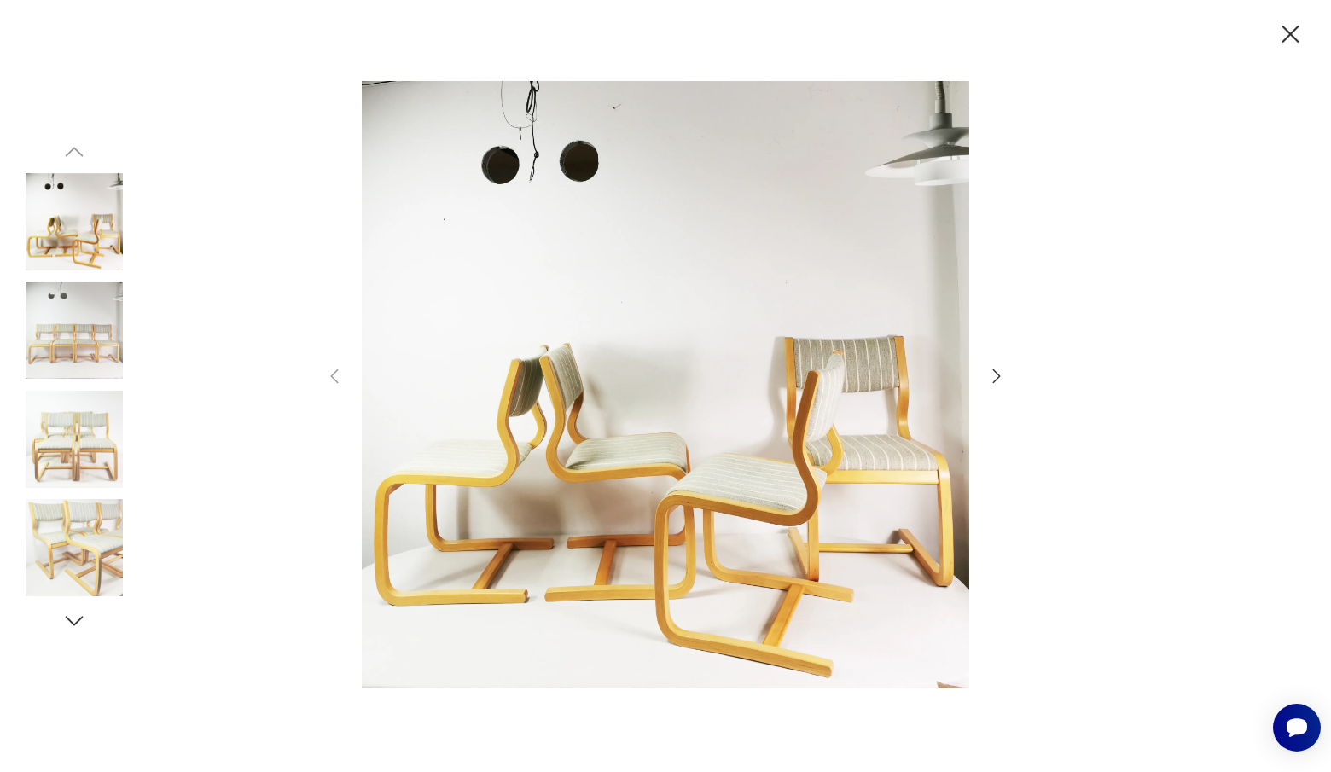
click at [1302, 36] on icon "button" at bounding box center [1291, 35] width 30 height 30
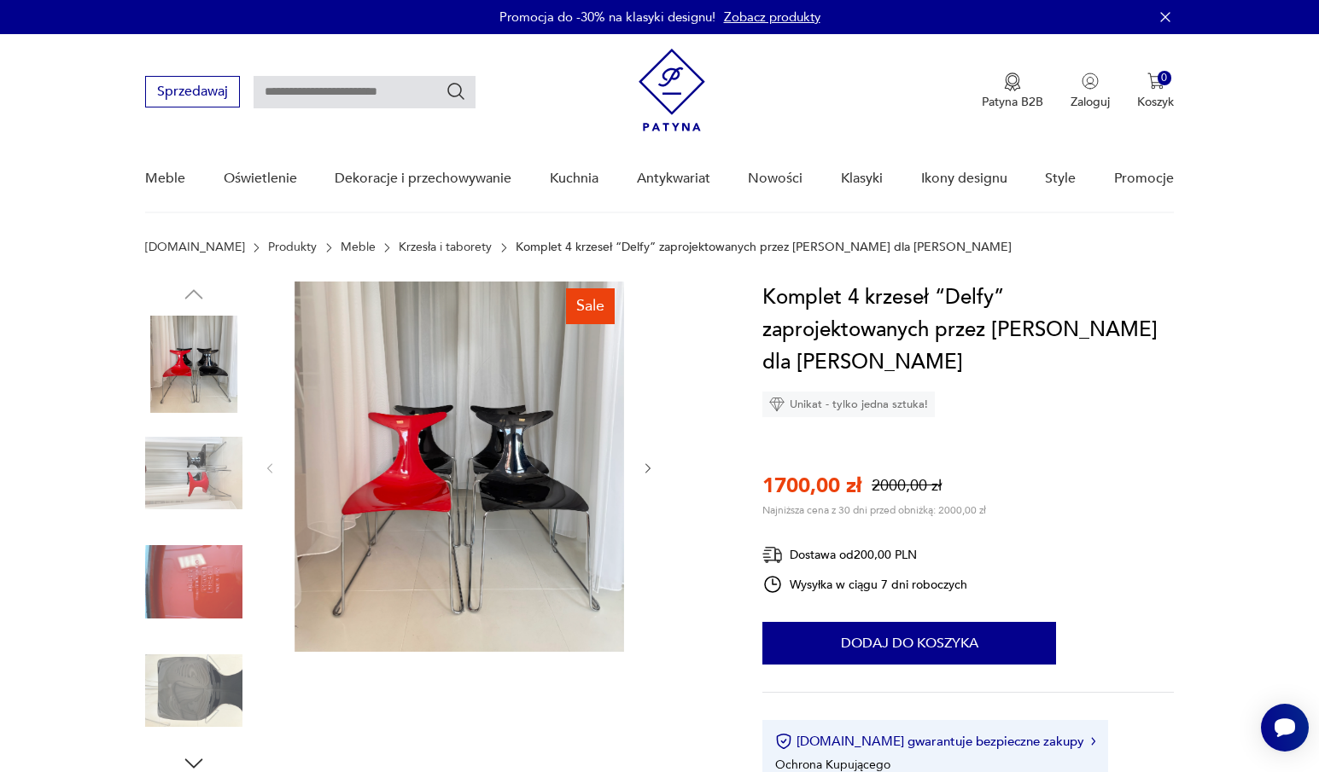
click at [174, 469] on img at bounding box center [193, 473] width 97 height 97
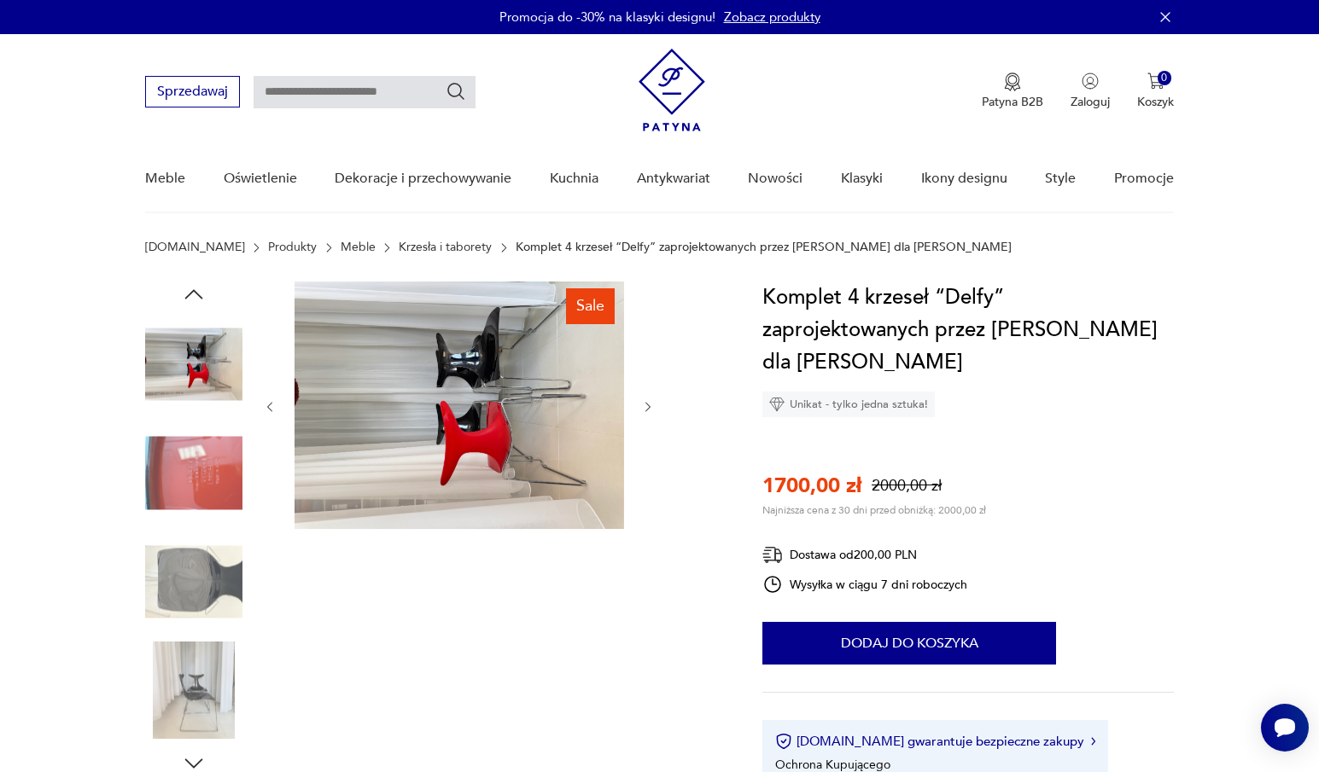
click at [190, 481] on img at bounding box center [193, 473] width 97 height 97
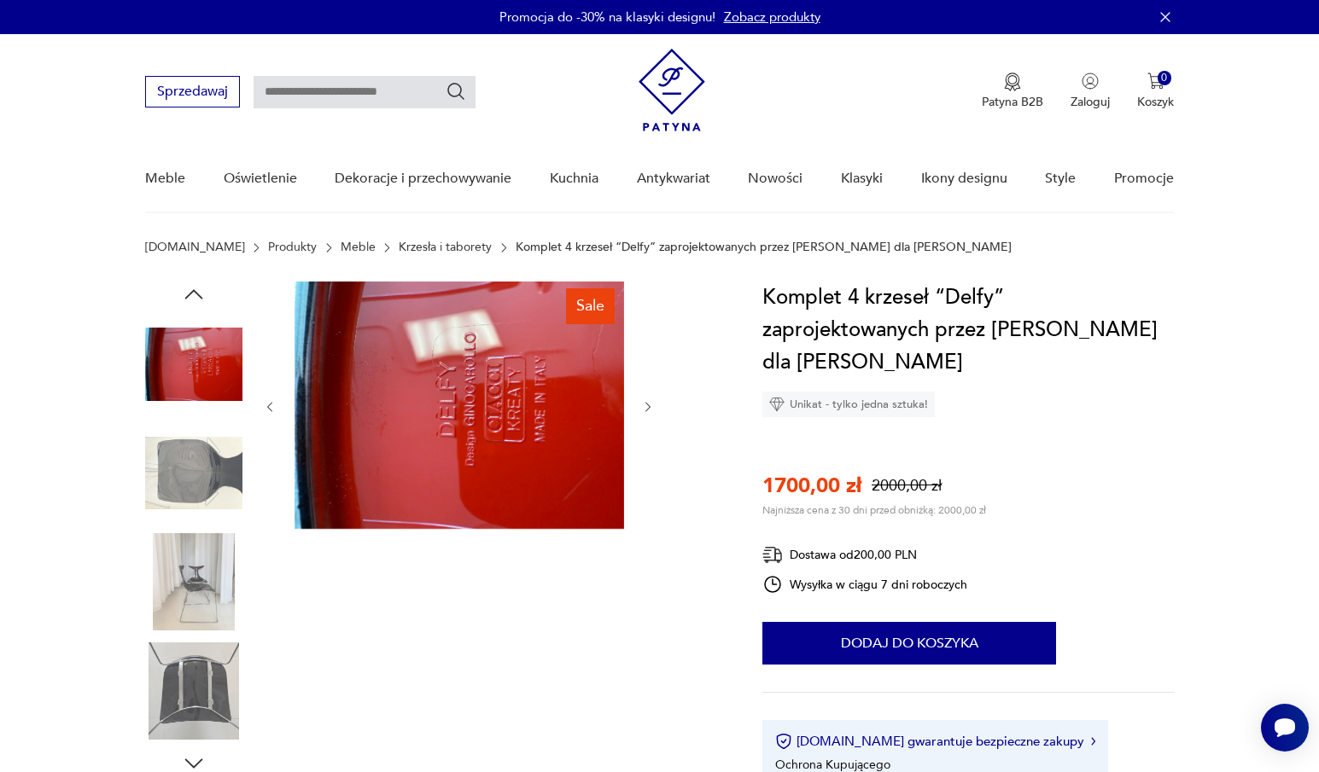
click at [200, 539] on img at bounding box center [193, 581] width 97 height 97
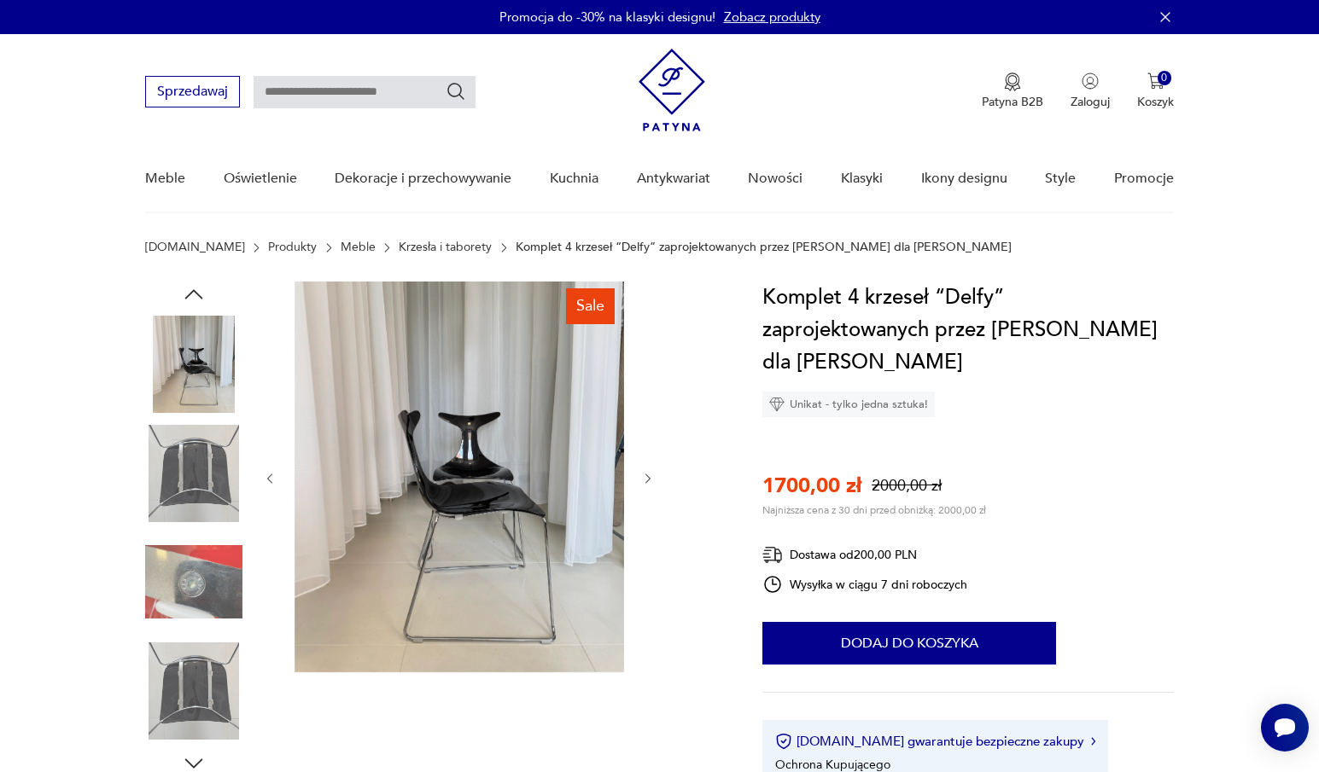
click at [189, 613] on img at bounding box center [193, 581] width 97 height 97
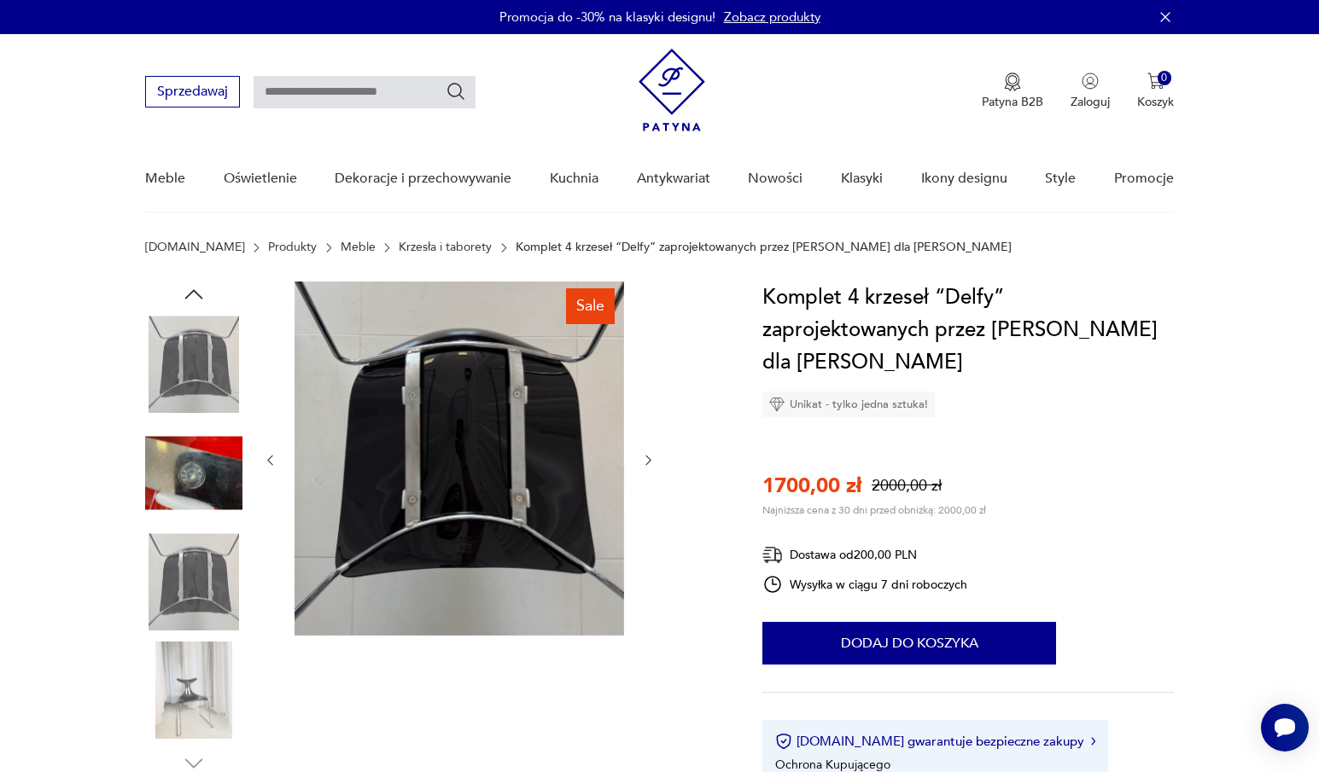
click at [201, 603] on img at bounding box center [193, 581] width 97 height 97
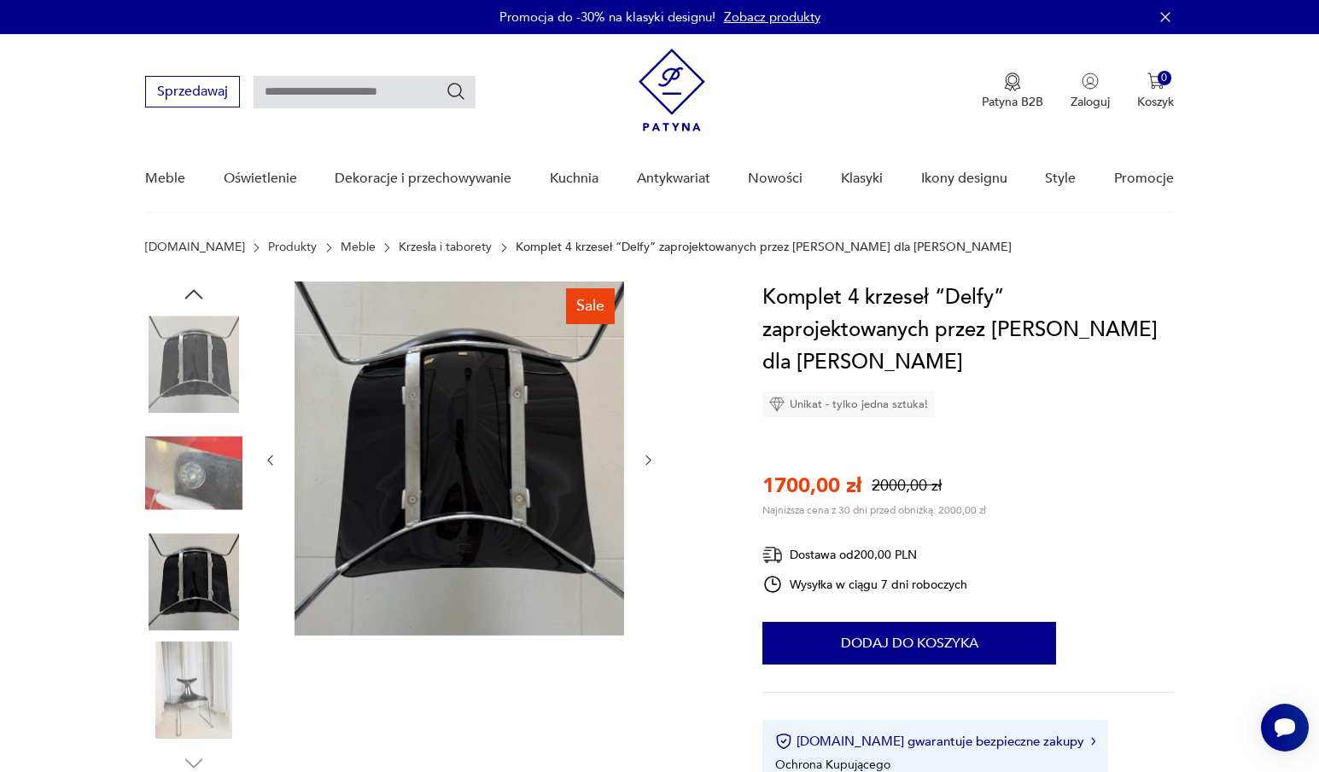
click at [180, 647] on img at bounding box center [193, 691] width 97 height 97
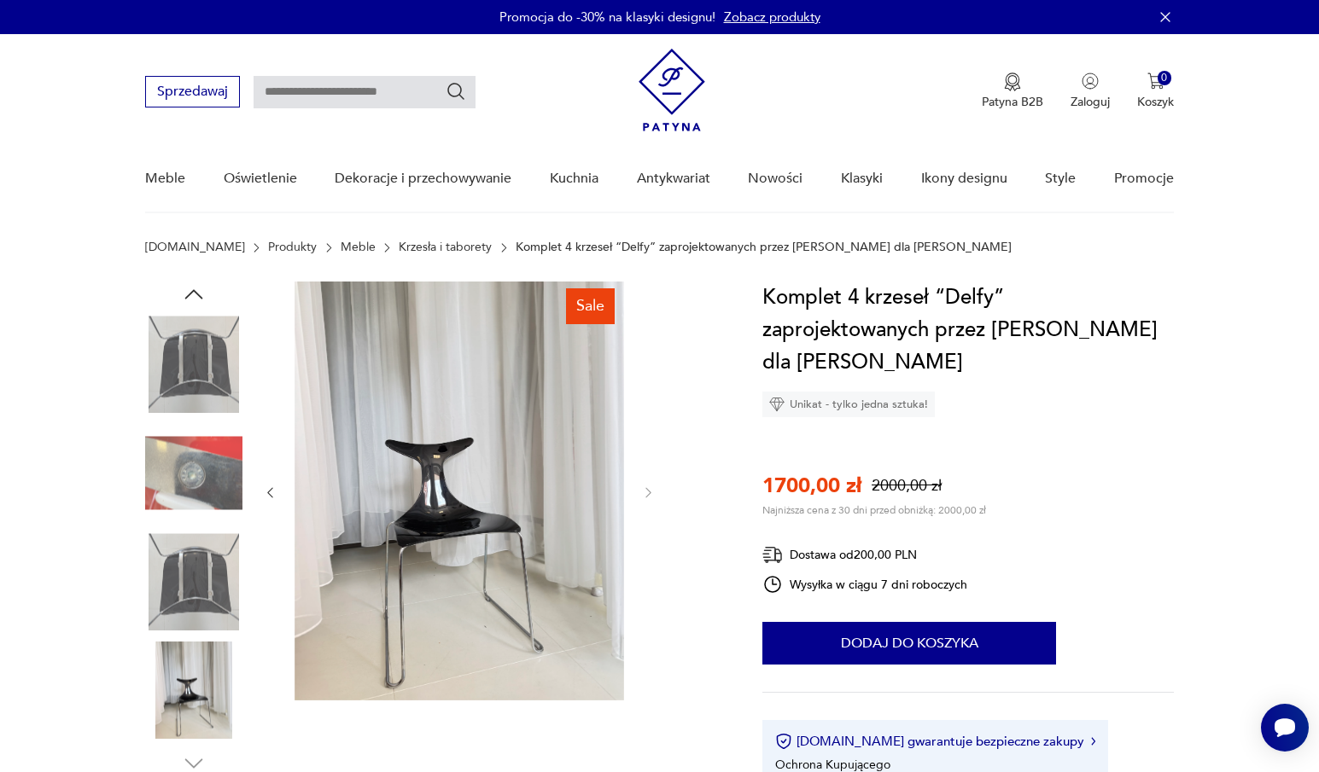
click at [202, 355] on img at bounding box center [193, 364] width 97 height 97
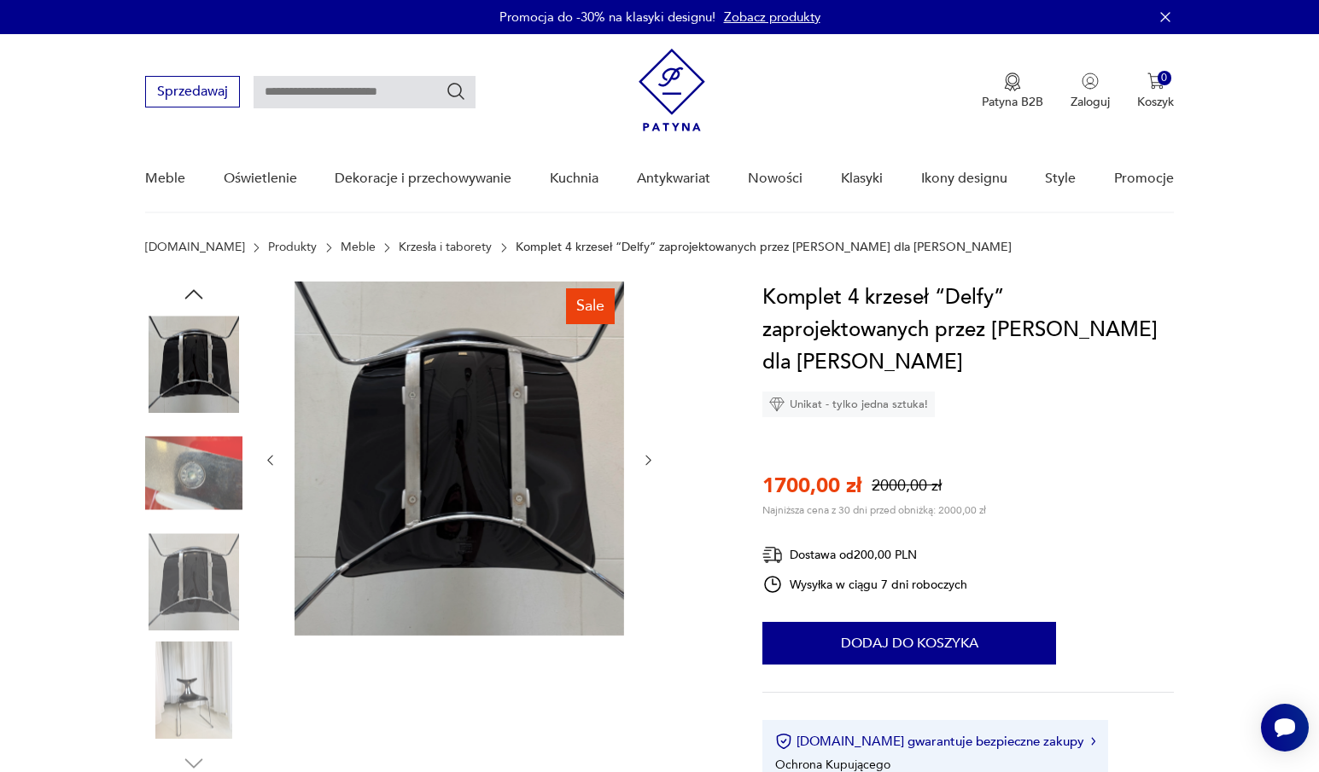
click at [196, 292] on icon "button" at bounding box center [194, 295] width 26 height 26
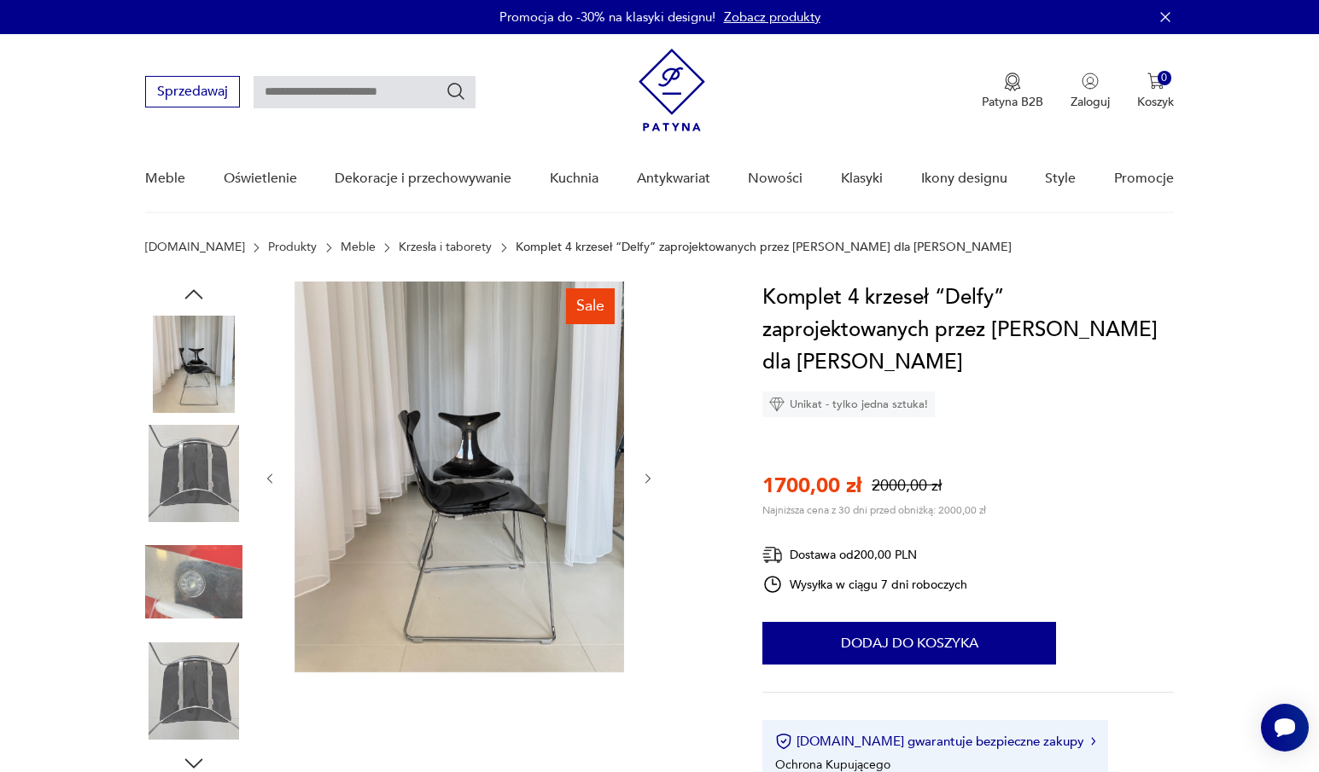
click at [196, 292] on icon "button" at bounding box center [194, 293] width 18 height 9
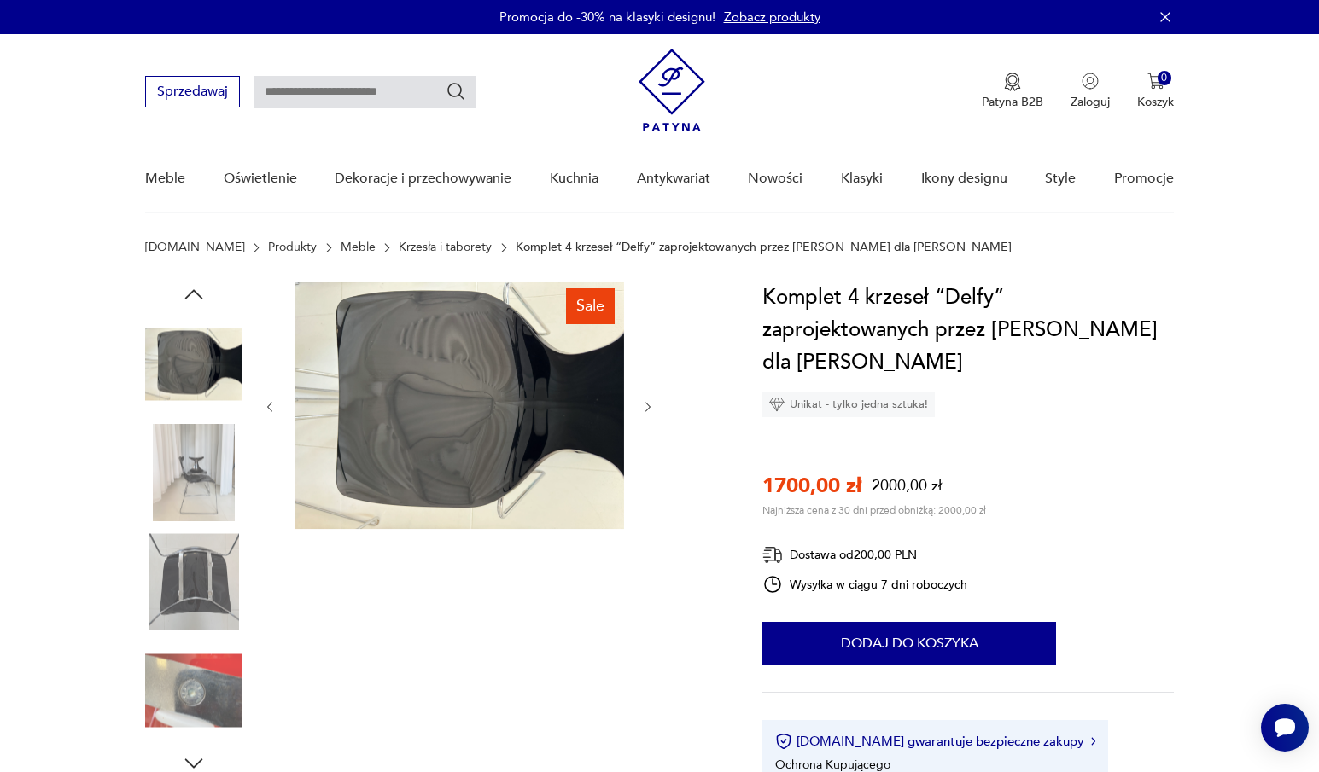
click at [196, 292] on icon "button" at bounding box center [194, 293] width 18 height 9
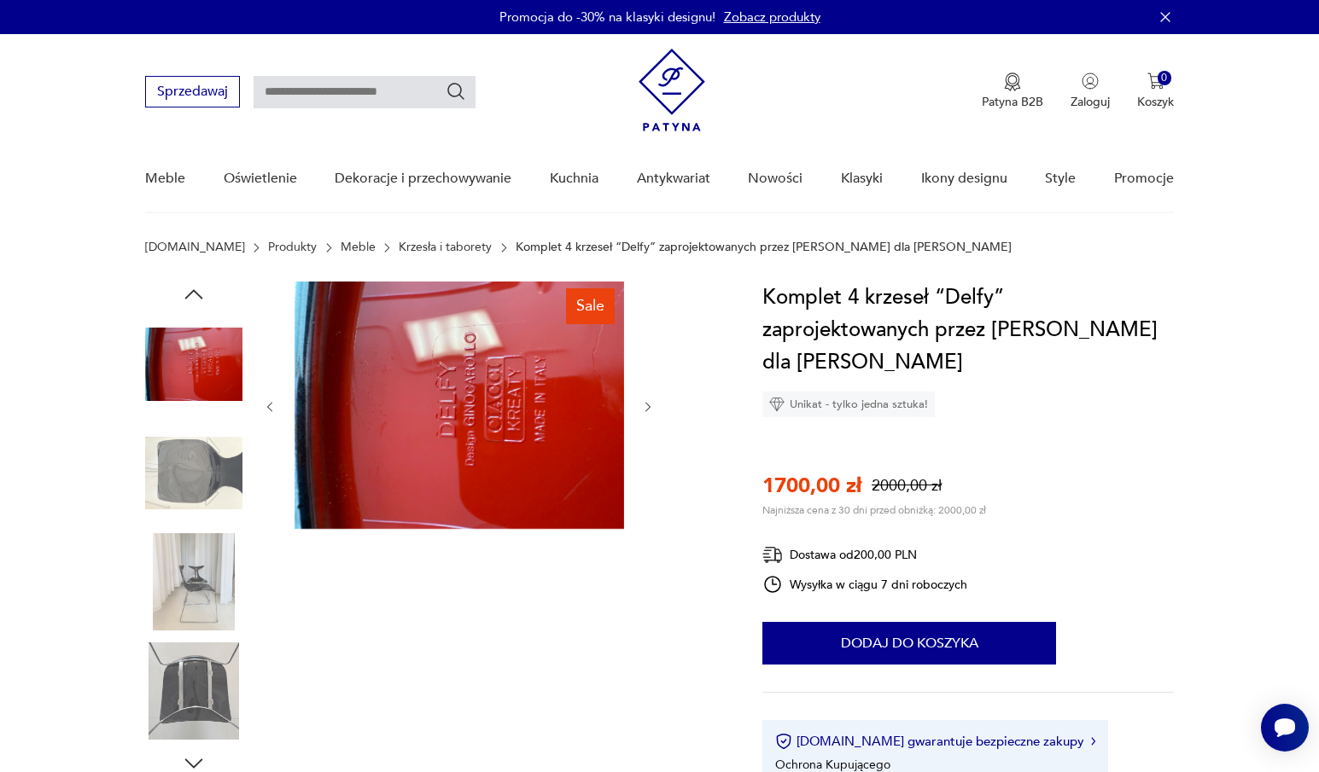
click at [196, 292] on icon "button" at bounding box center [194, 293] width 18 height 9
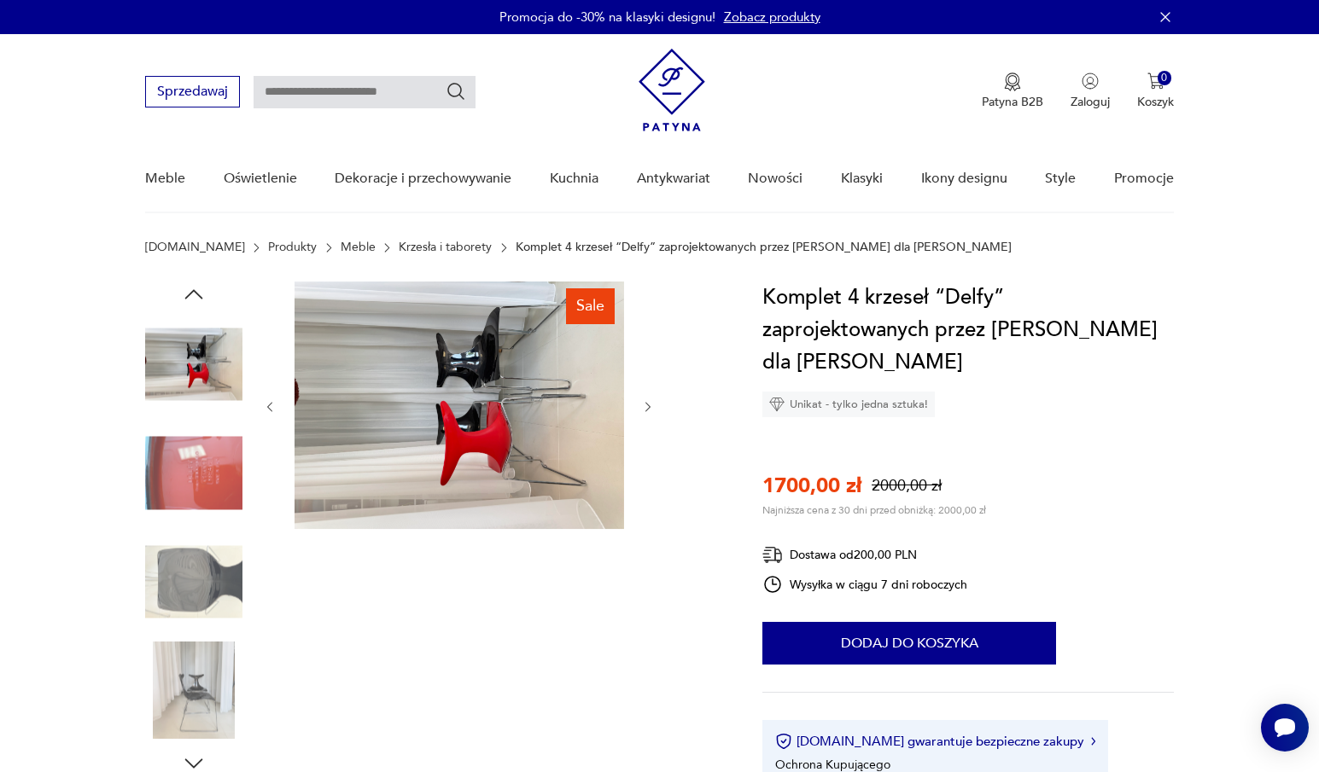
click at [196, 292] on icon "button" at bounding box center [194, 293] width 18 height 9
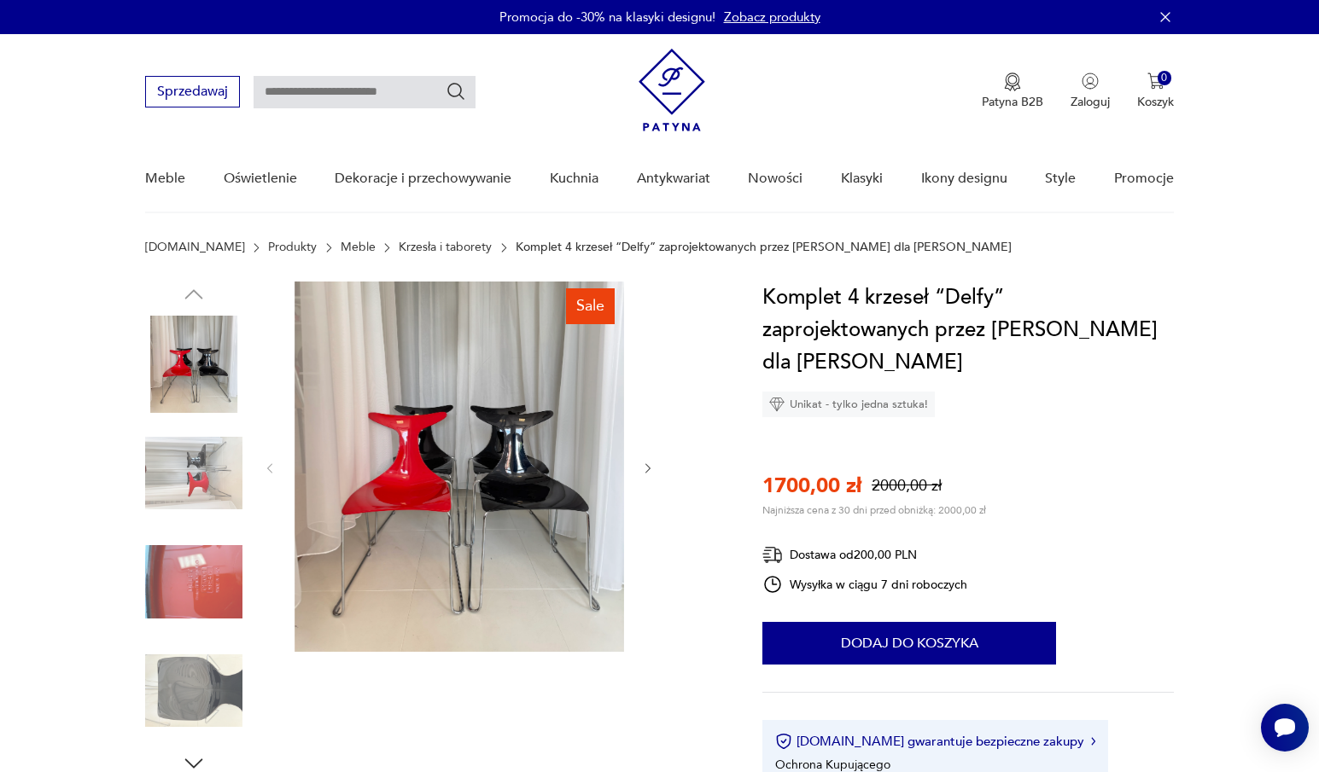
click at [198, 370] on img at bounding box center [193, 364] width 97 height 97
click at [453, 402] on img at bounding box center [458, 467] width 329 height 370
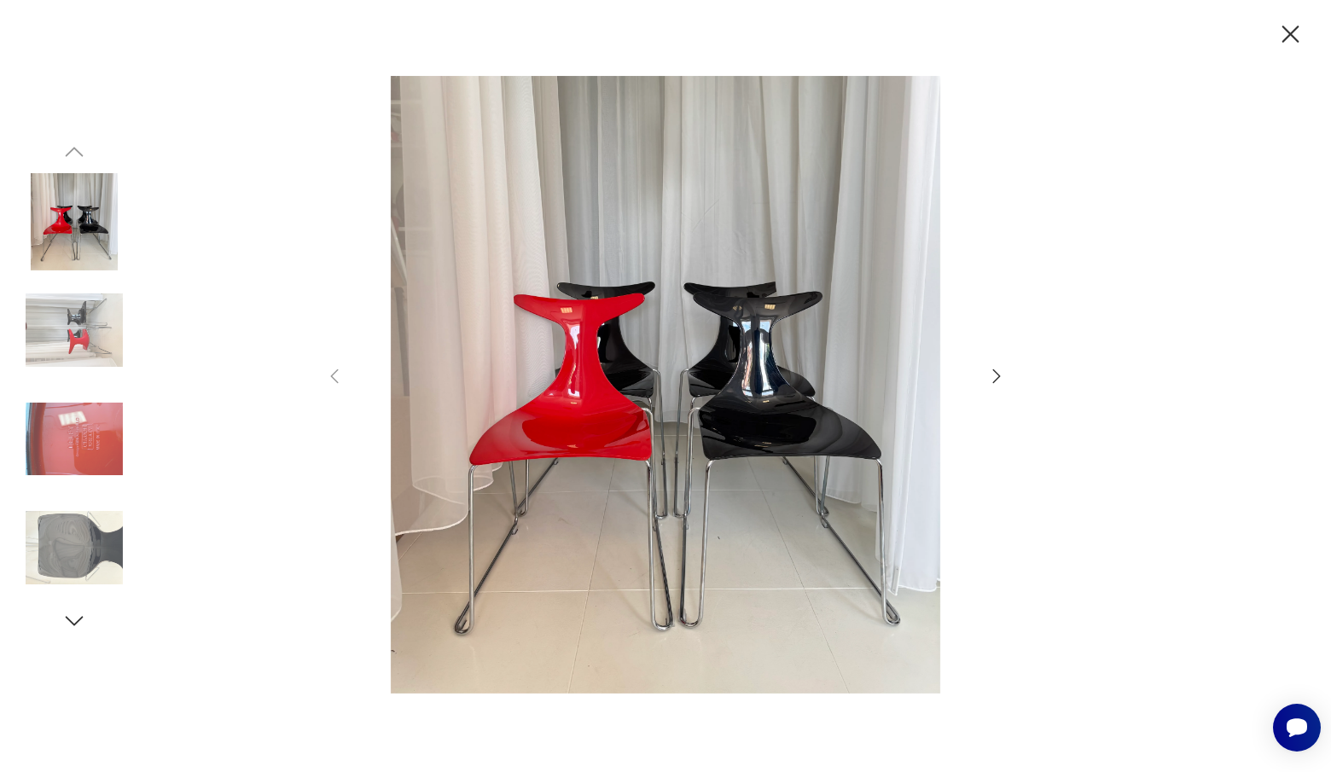
click at [1283, 32] on icon "button" at bounding box center [1291, 35] width 30 height 30
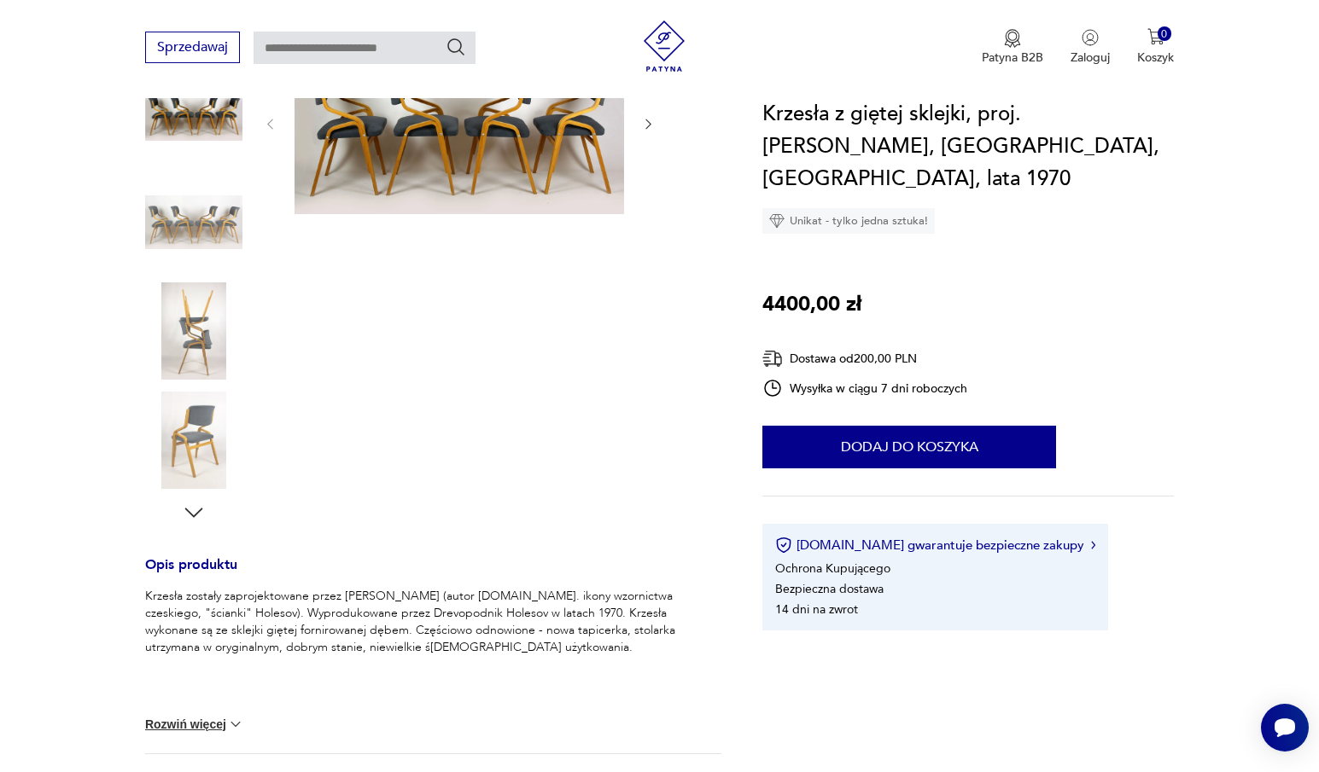
scroll to position [256, 0]
